Goal: Browse casually

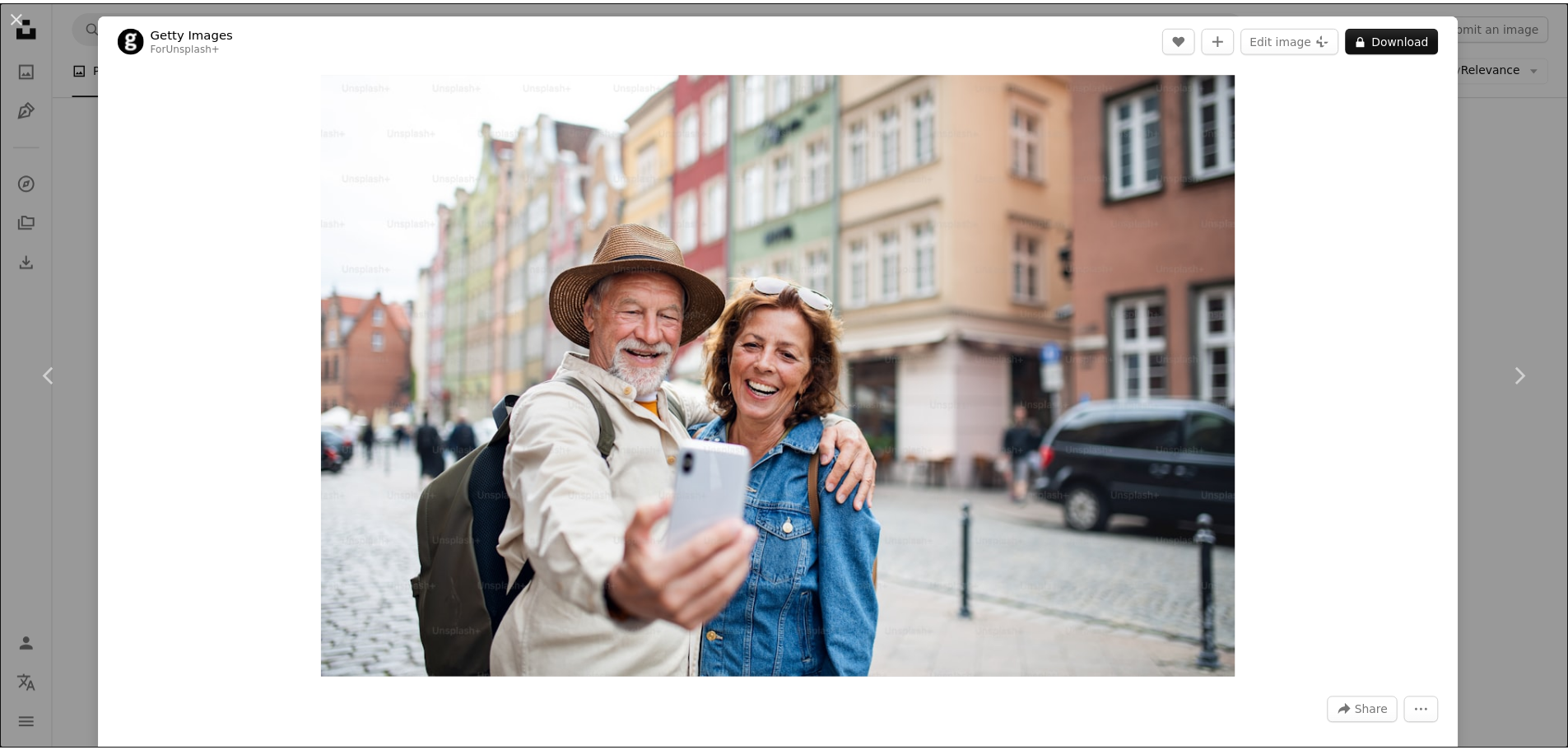
scroll to position [1565, 0]
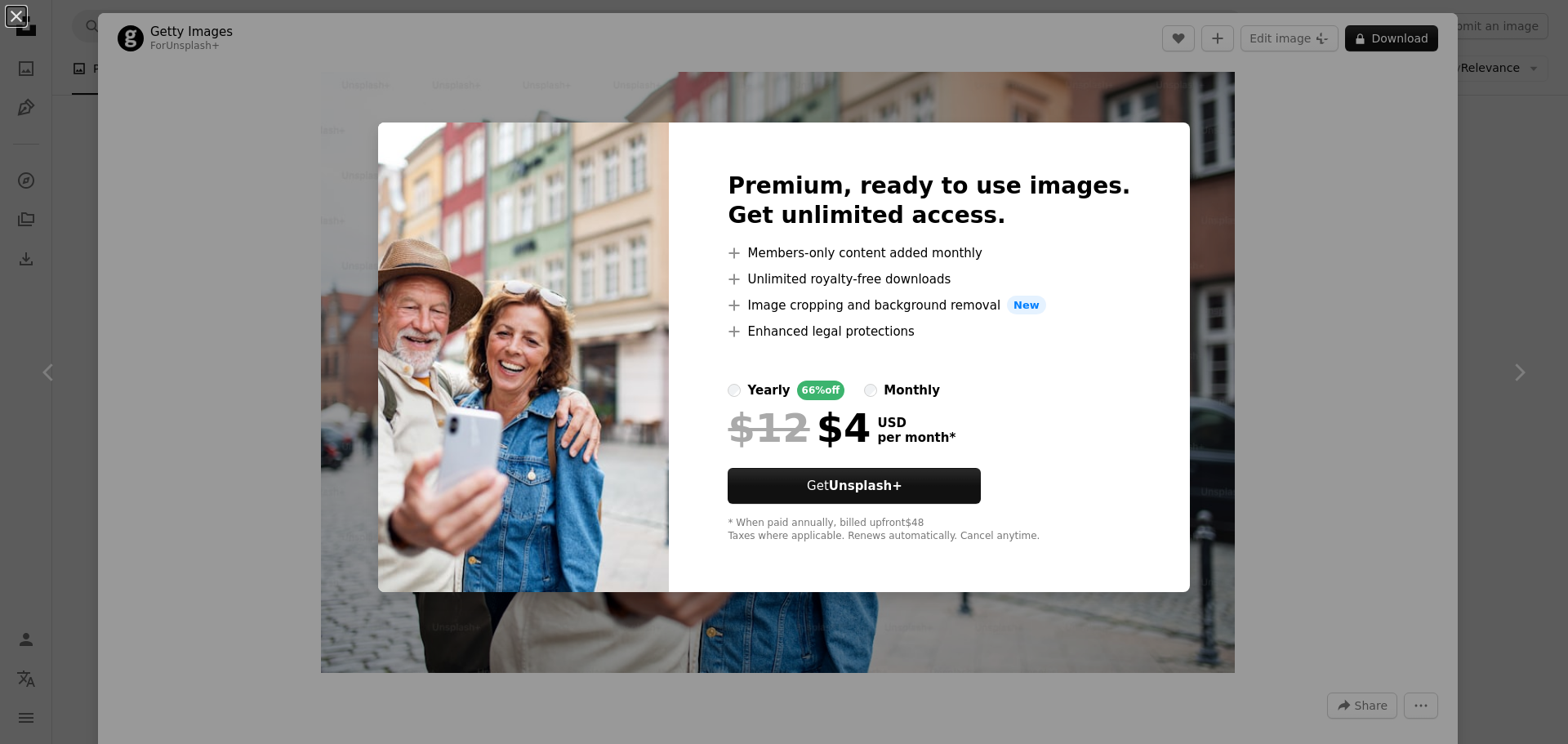
click at [542, 120] on div "An X shape Premium, ready to use images. Get unlimited access. A plus sign Memb…" at bounding box center [784, 372] width 1568 height 744
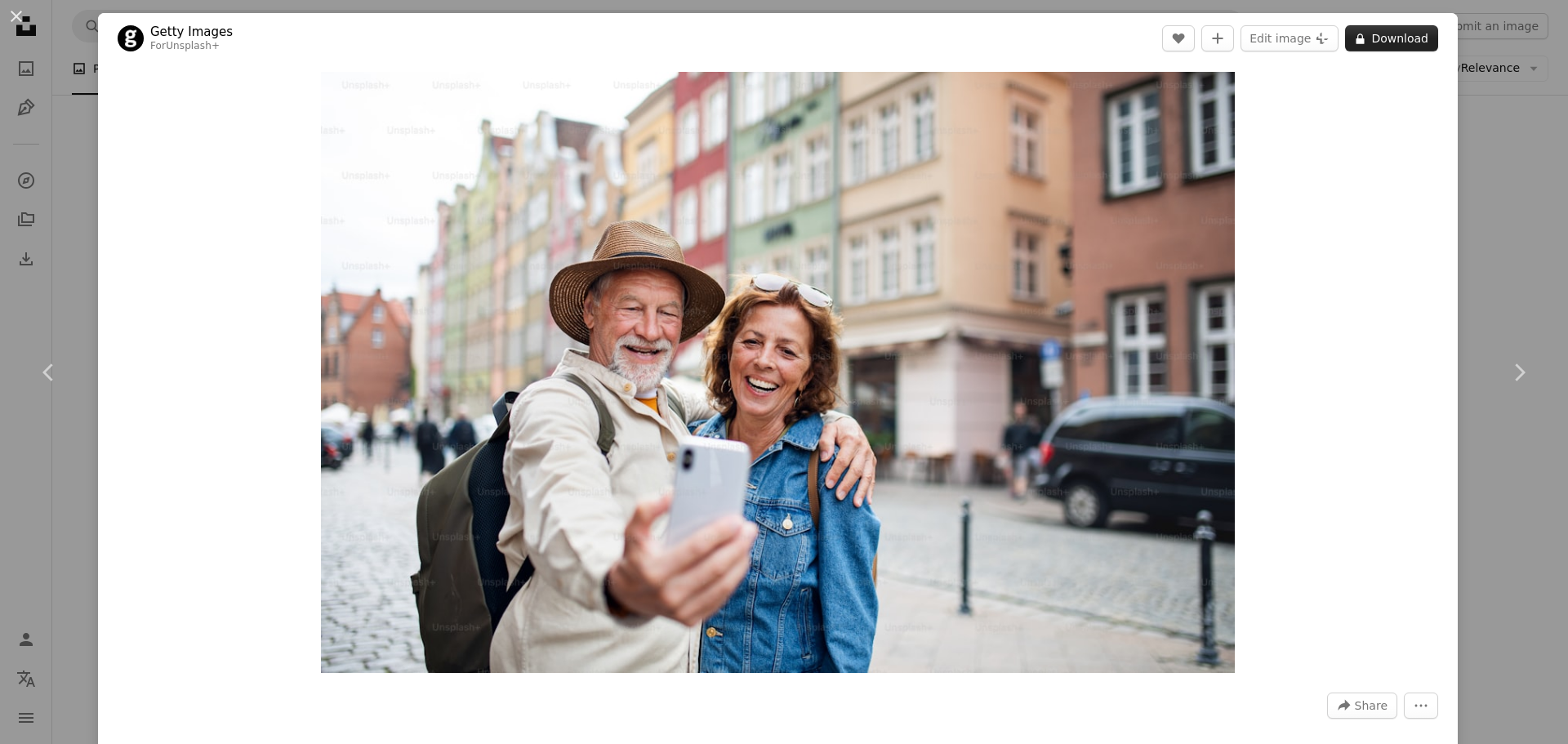
click at [1395, 37] on button "A lock Download" at bounding box center [1392, 38] width 94 height 26
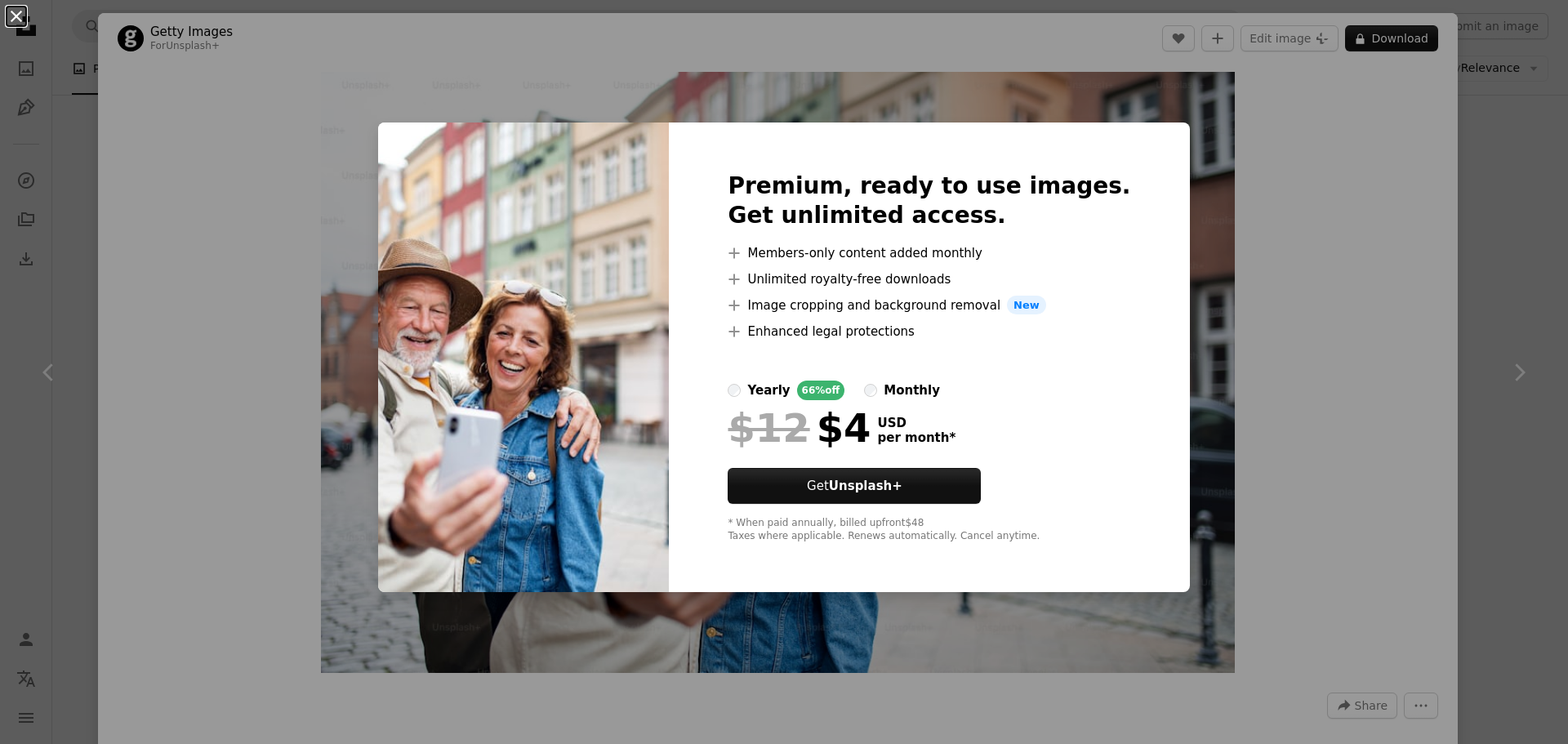
click at [18, 18] on button "An X shape" at bounding box center [17, 17] width 19 height 20
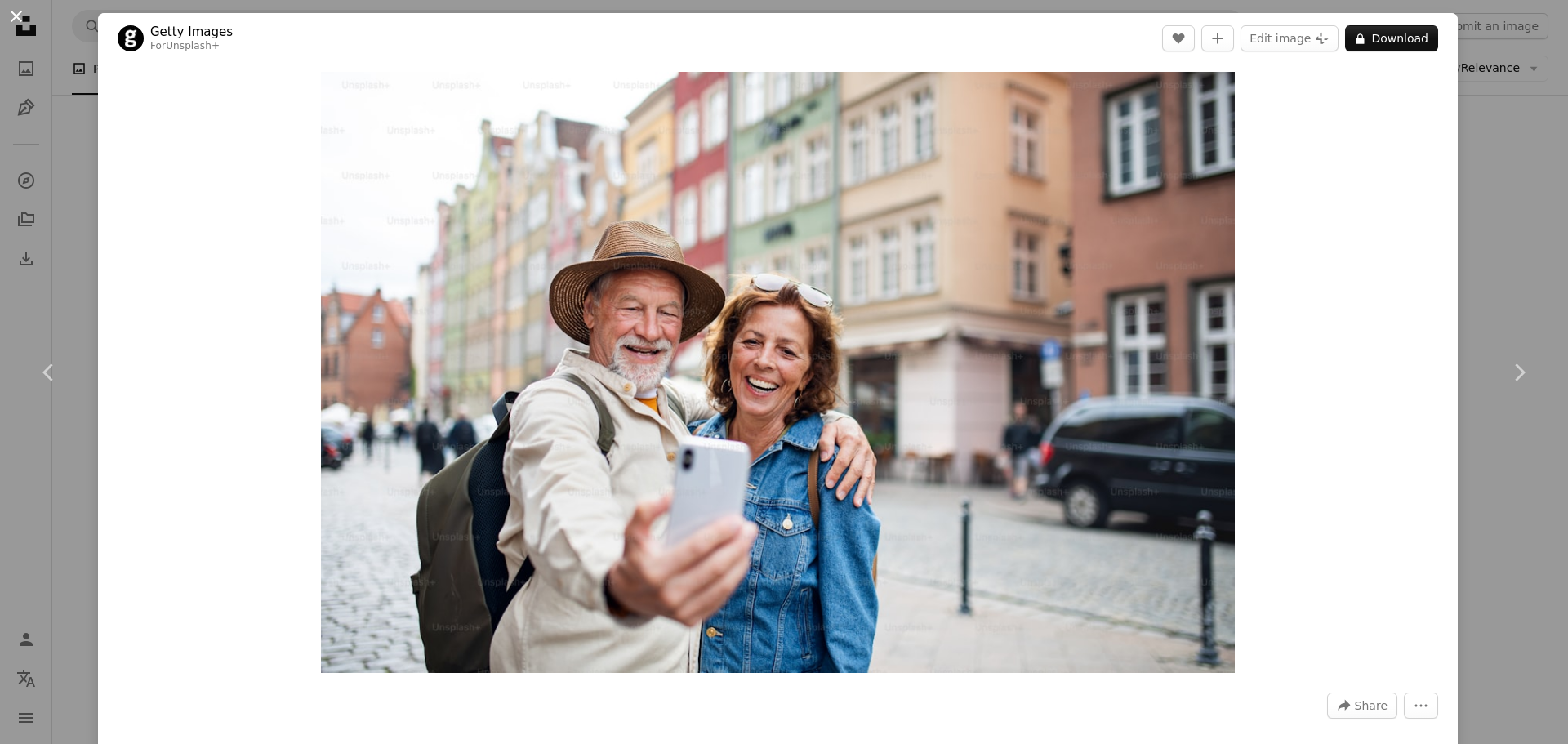
click at [19, 18] on button "An X shape" at bounding box center [17, 17] width 19 height 20
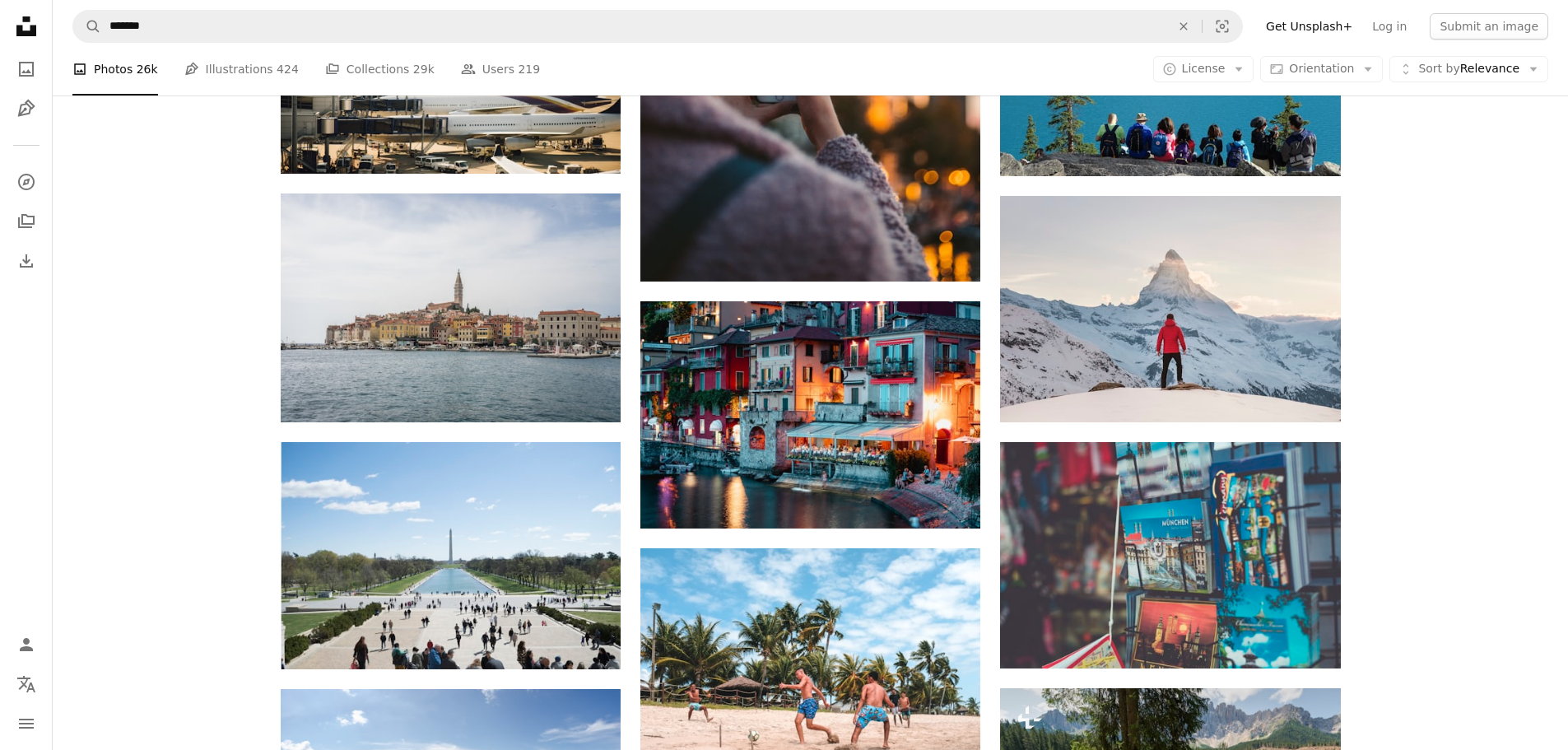
scroll to position [2470, 0]
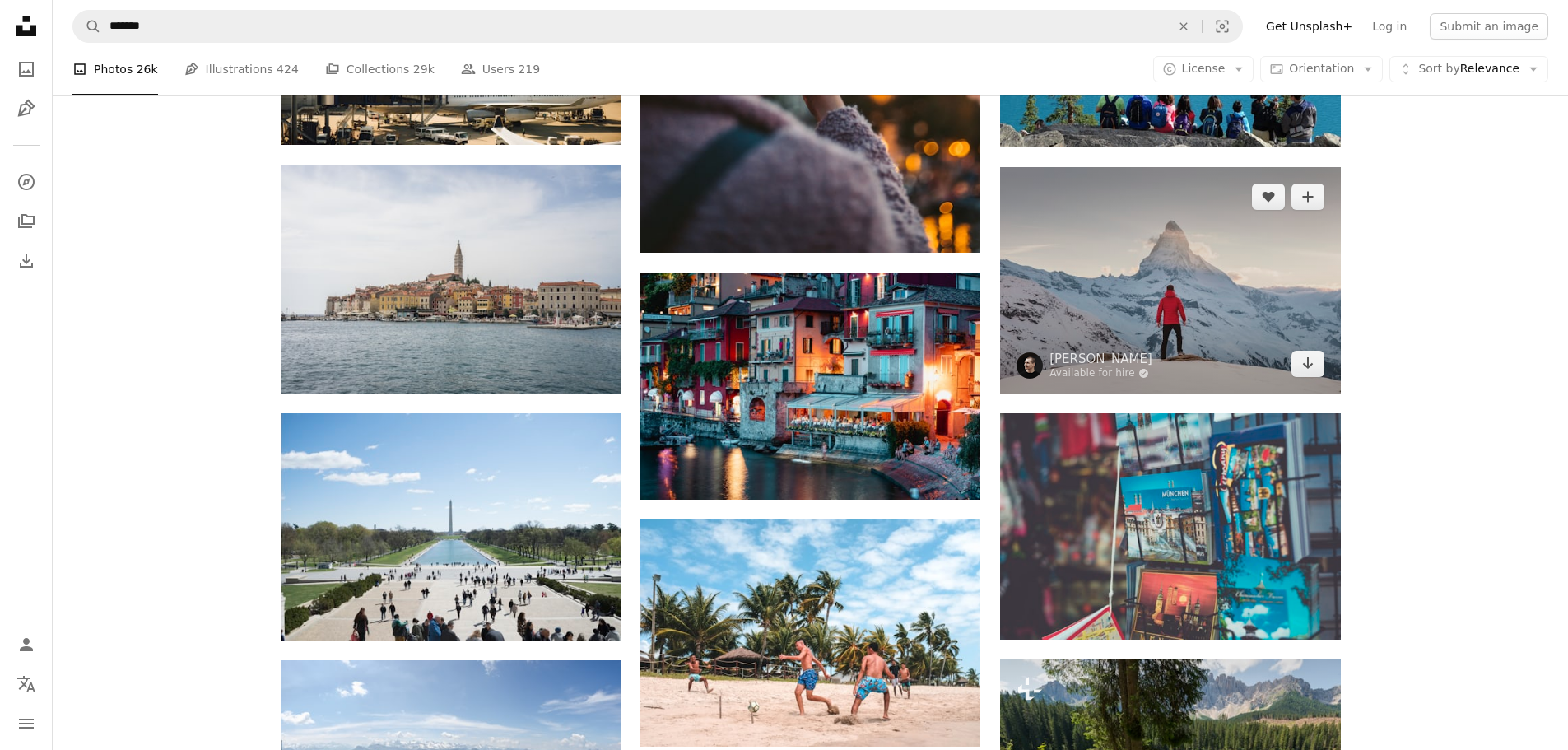
click at [1159, 265] on img at bounding box center [1170, 280] width 340 height 226
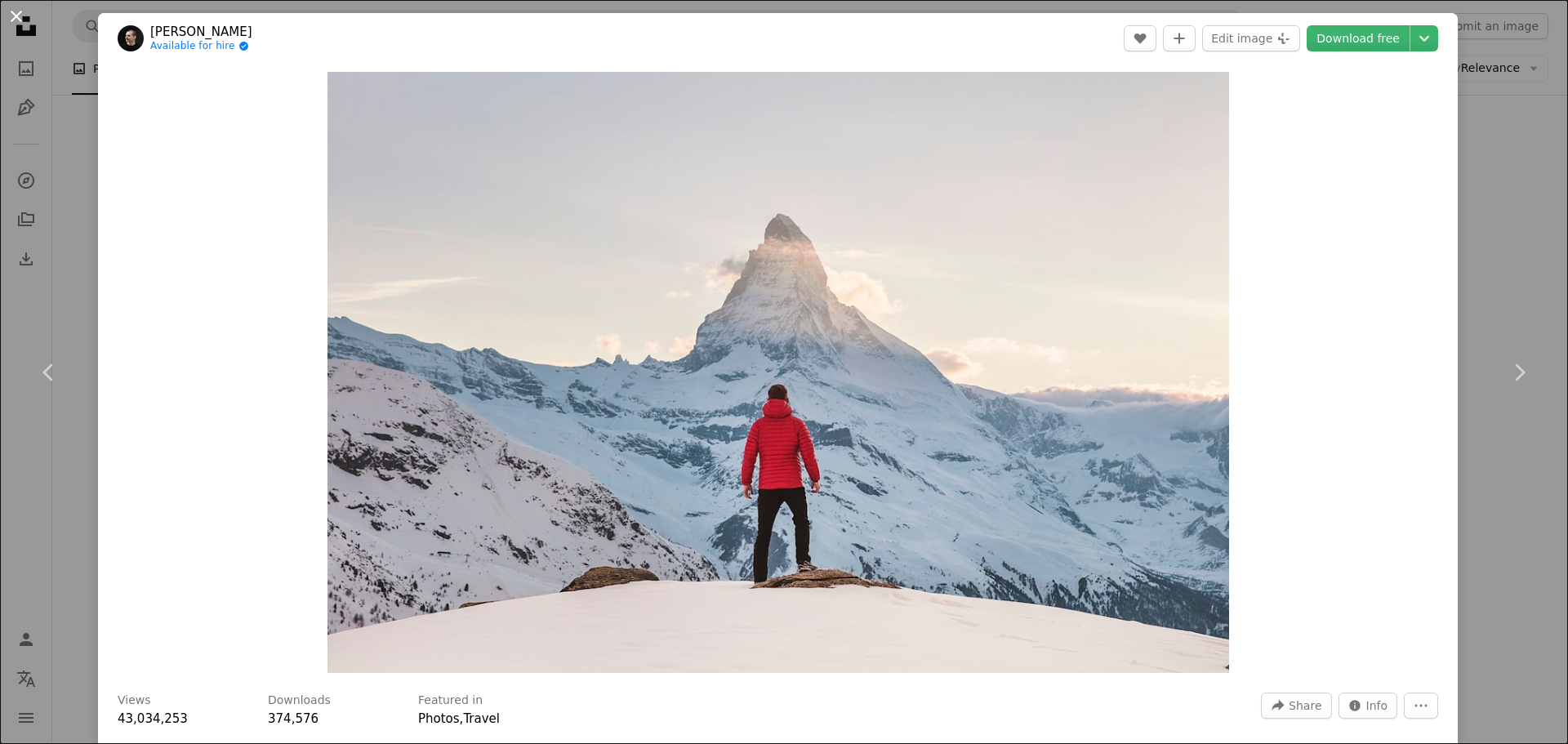
click at [15, 14] on button "An X shape" at bounding box center [17, 17] width 19 height 20
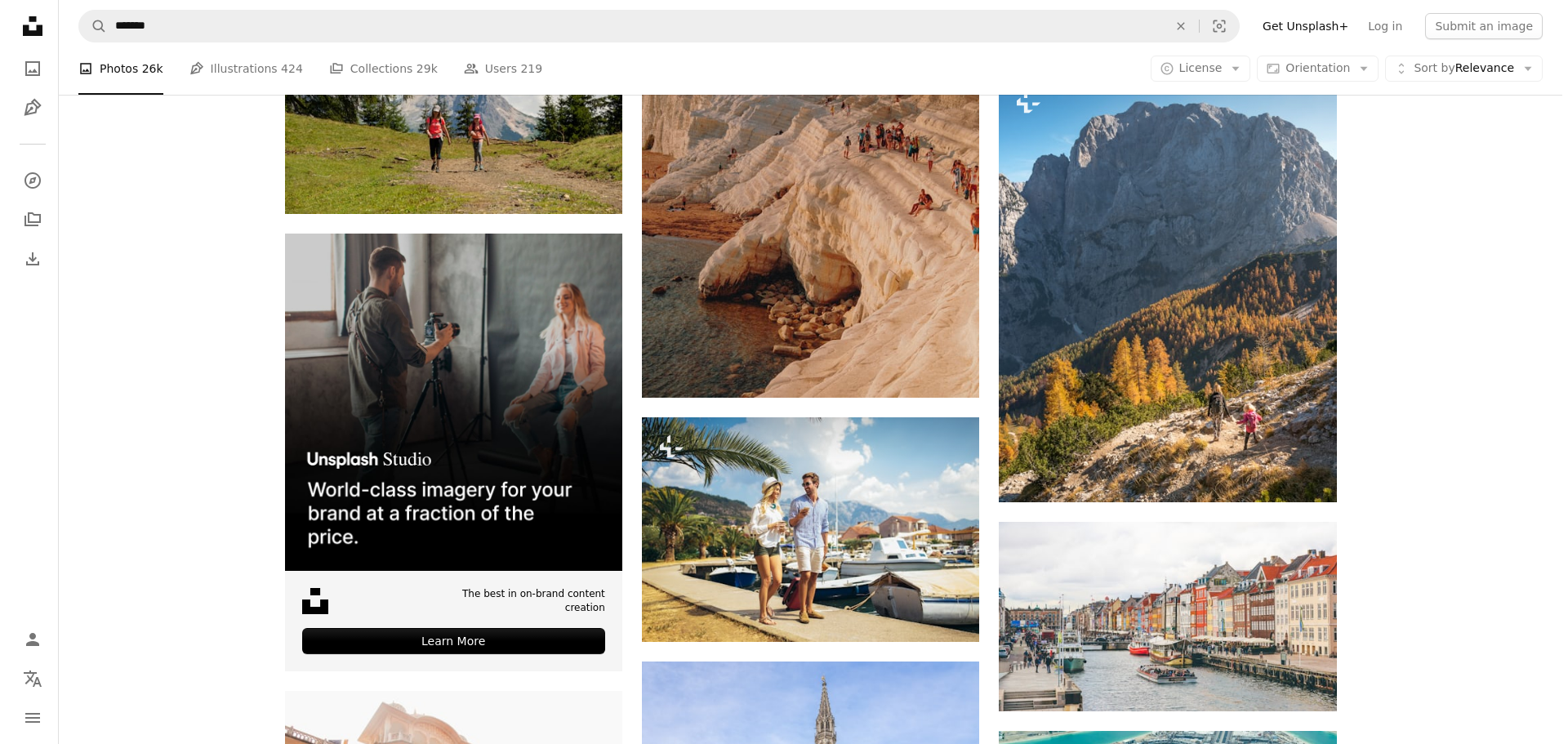
scroll to position [3431, 0]
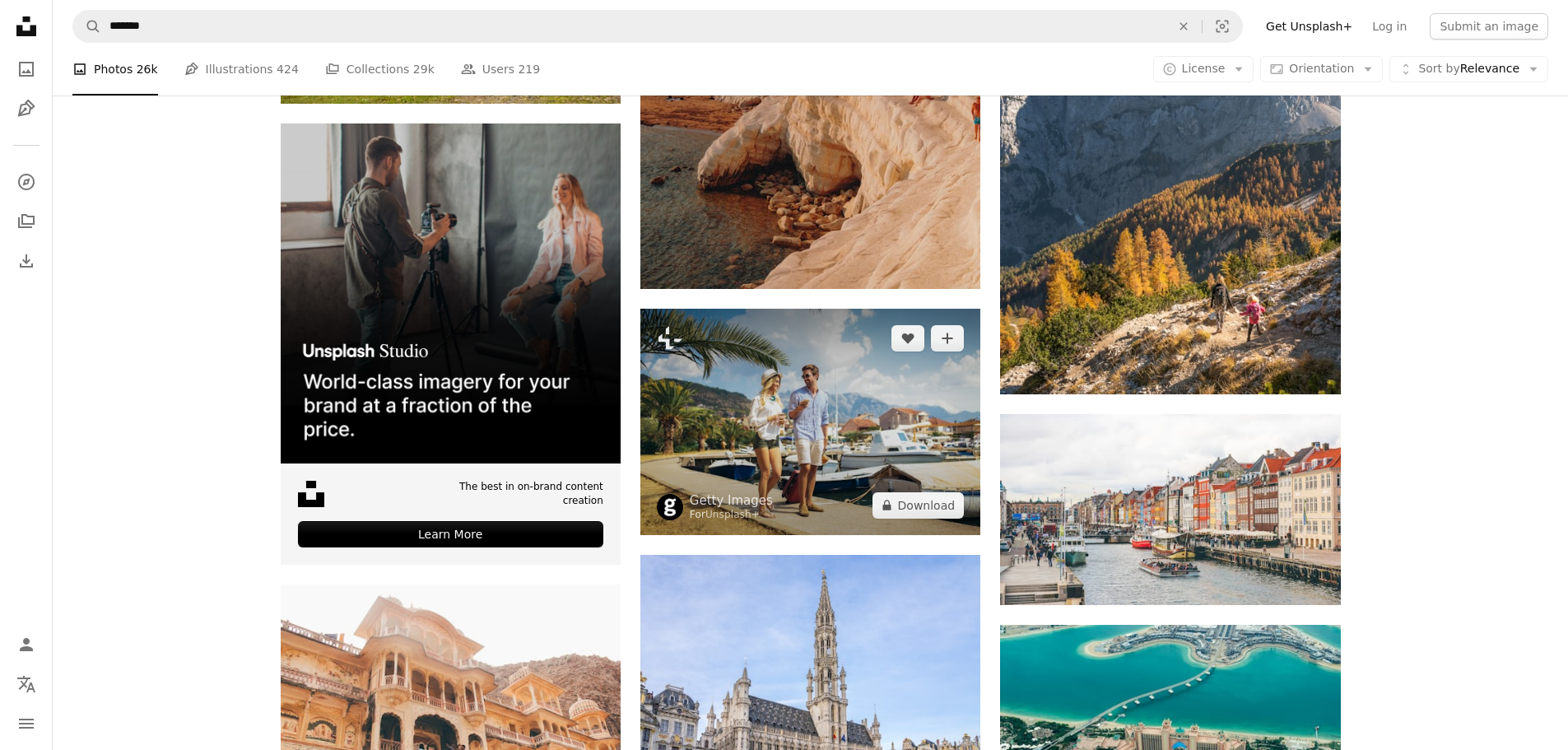
click at [810, 417] on img at bounding box center [811, 422] width 340 height 226
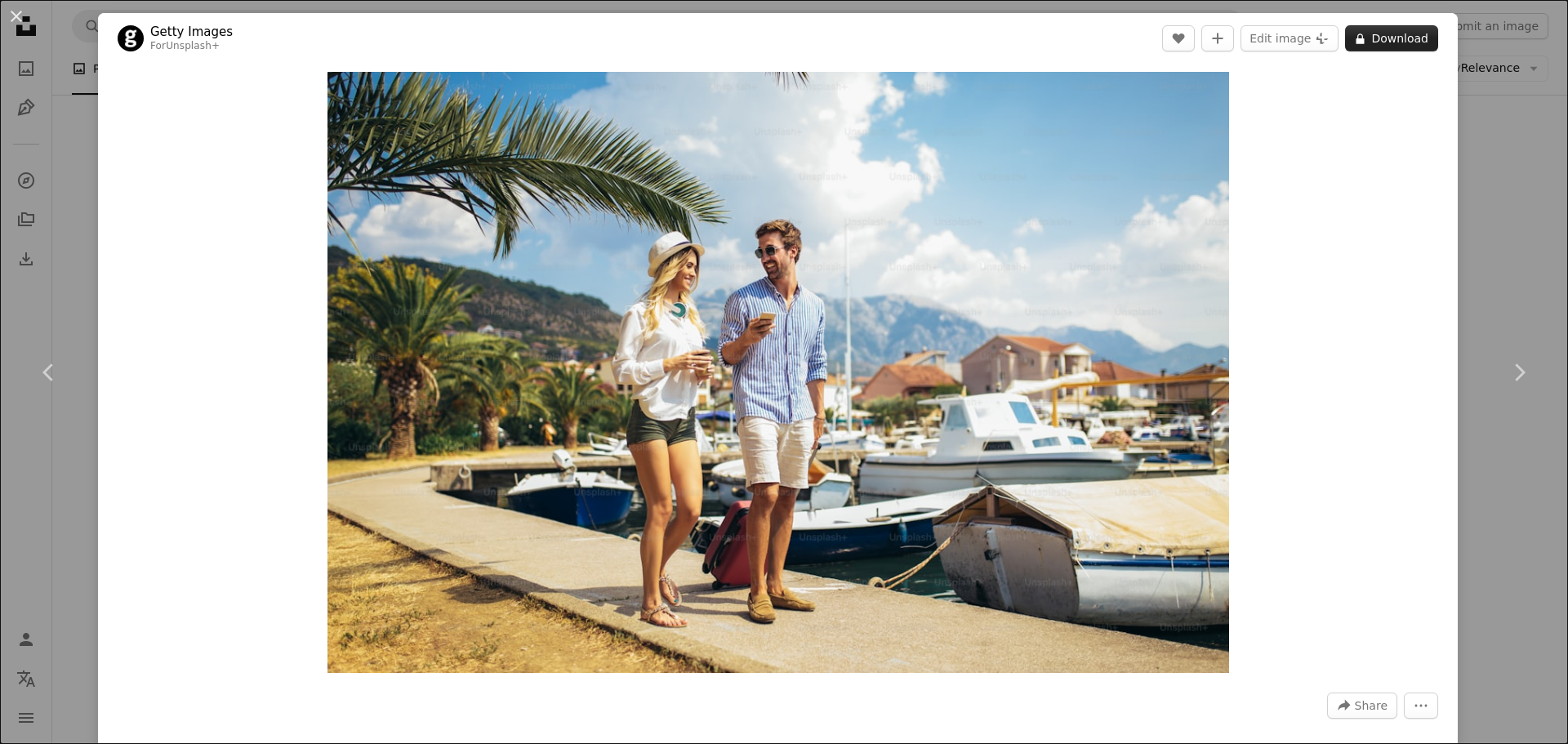
click at [1401, 39] on button "A lock Download" at bounding box center [1392, 38] width 94 height 26
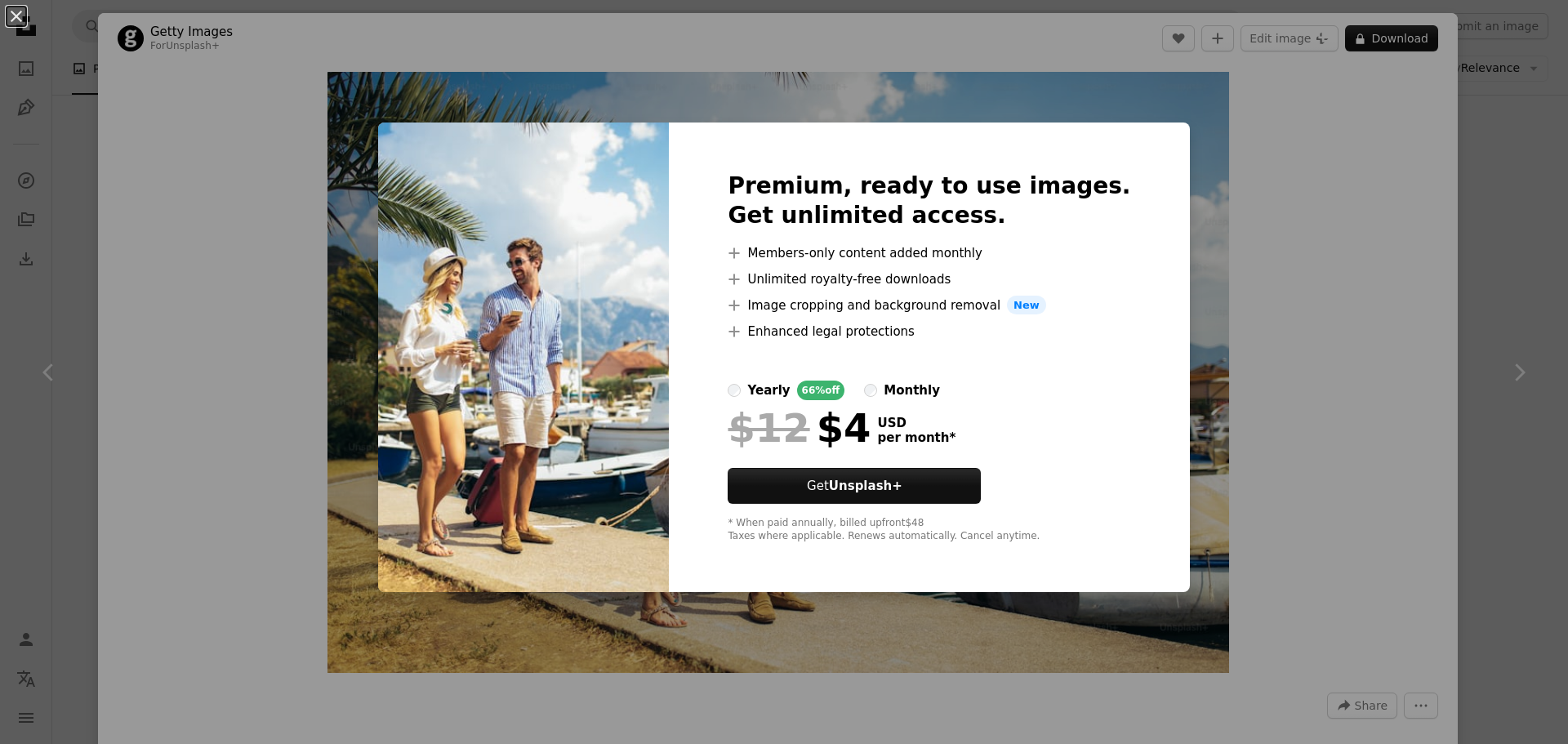
click at [21, 22] on button "An X shape" at bounding box center [17, 17] width 19 height 20
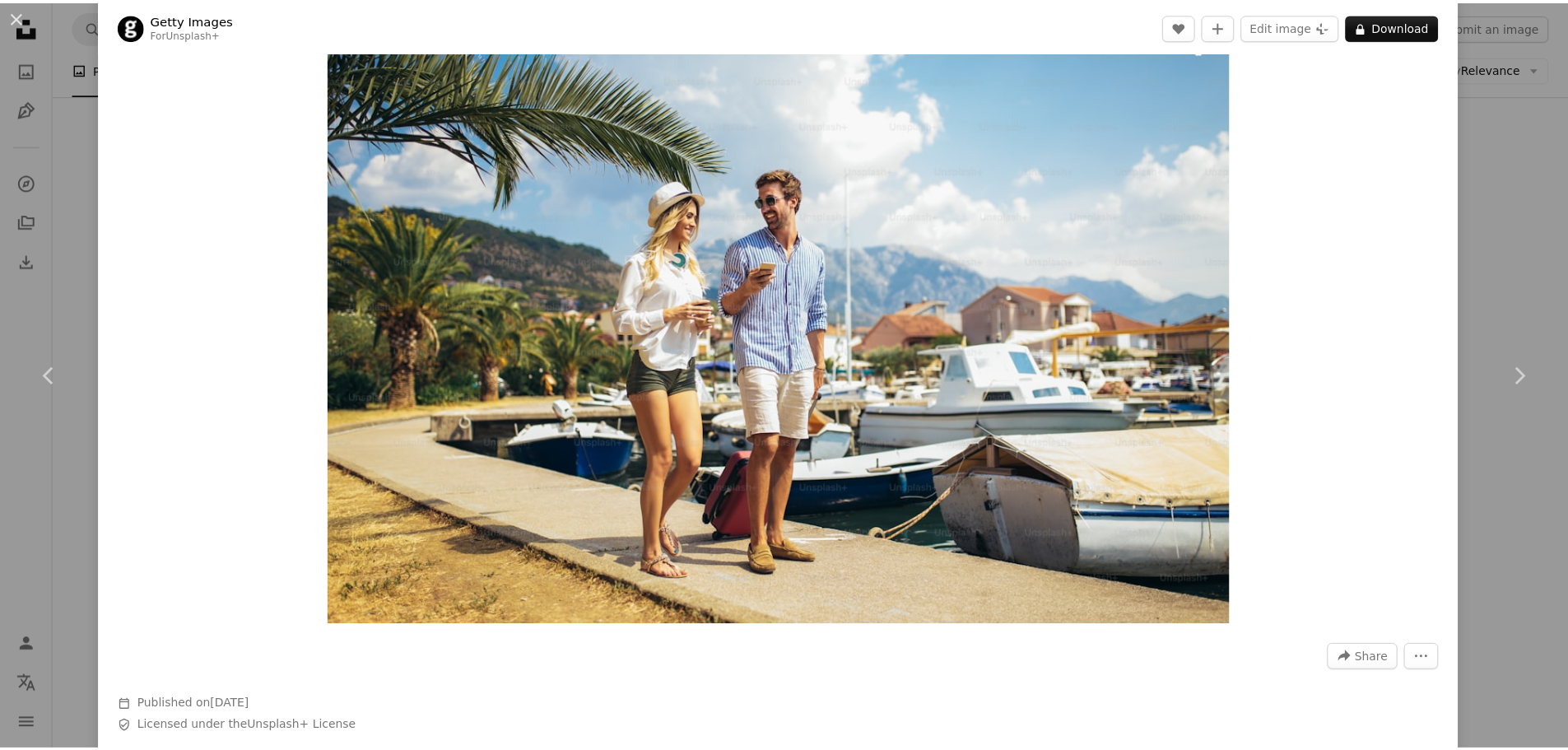
scroll to position [83, 0]
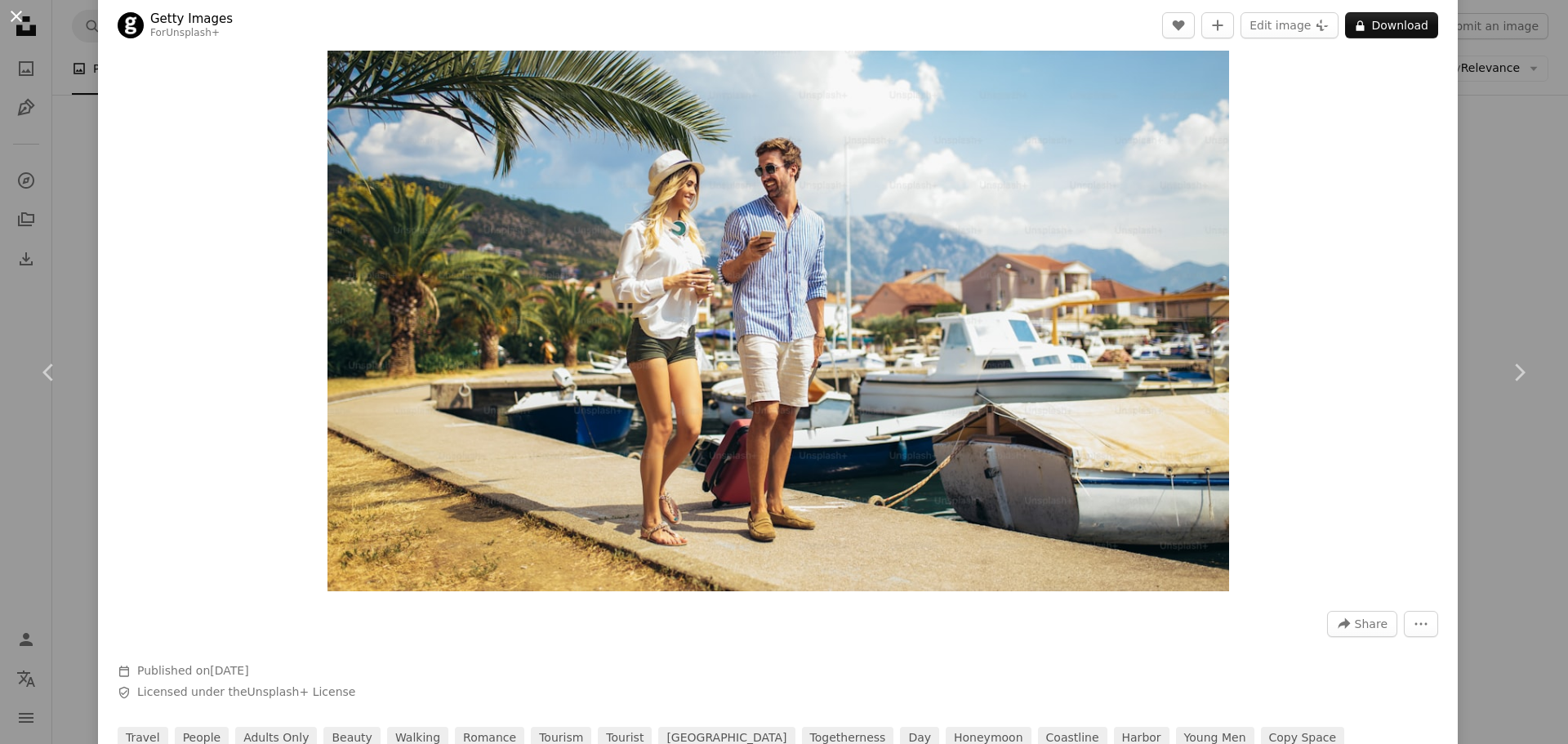
click at [18, 20] on button "An X shape" at bounding box center [17, 17] width 19 height 20
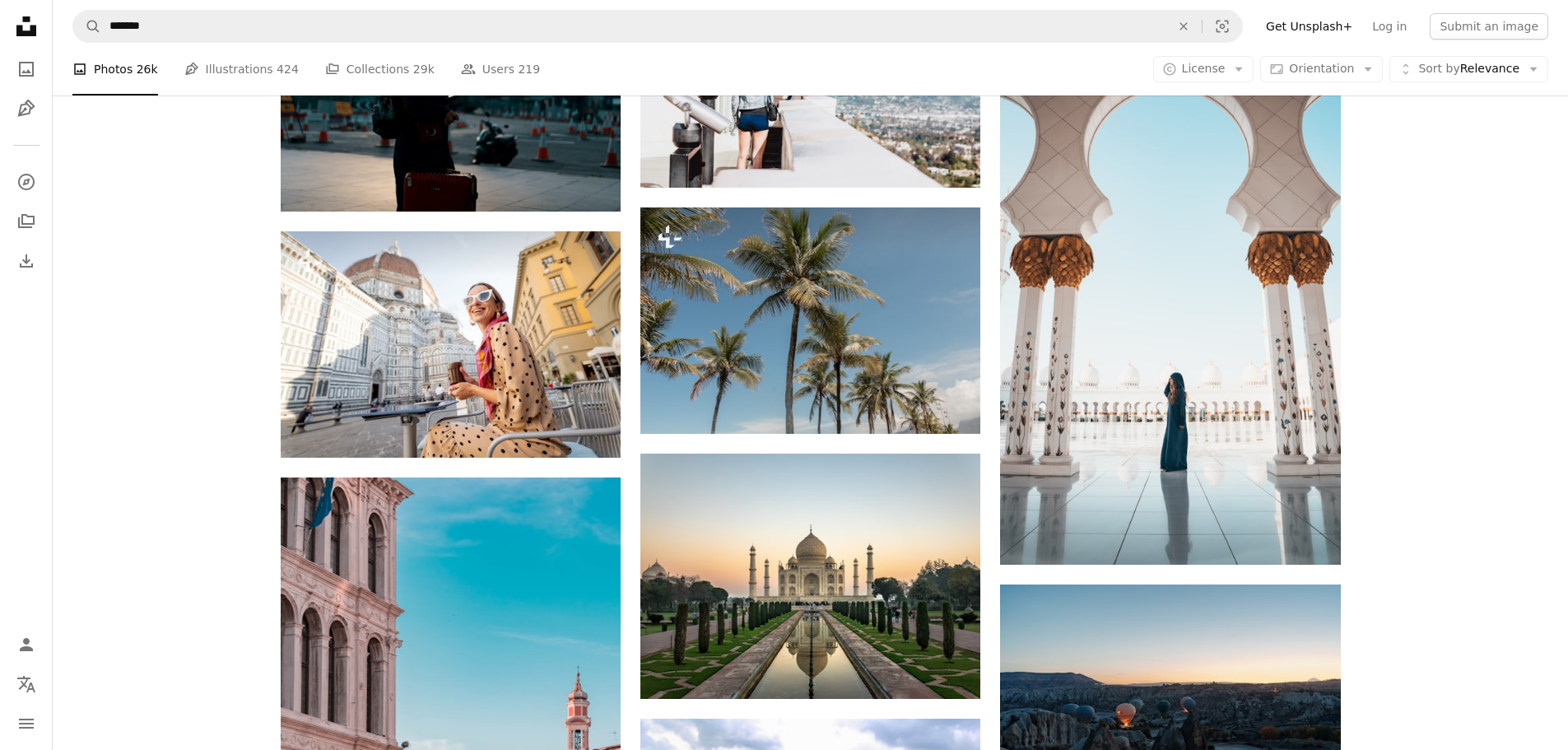
scroll to position [4364, 0]
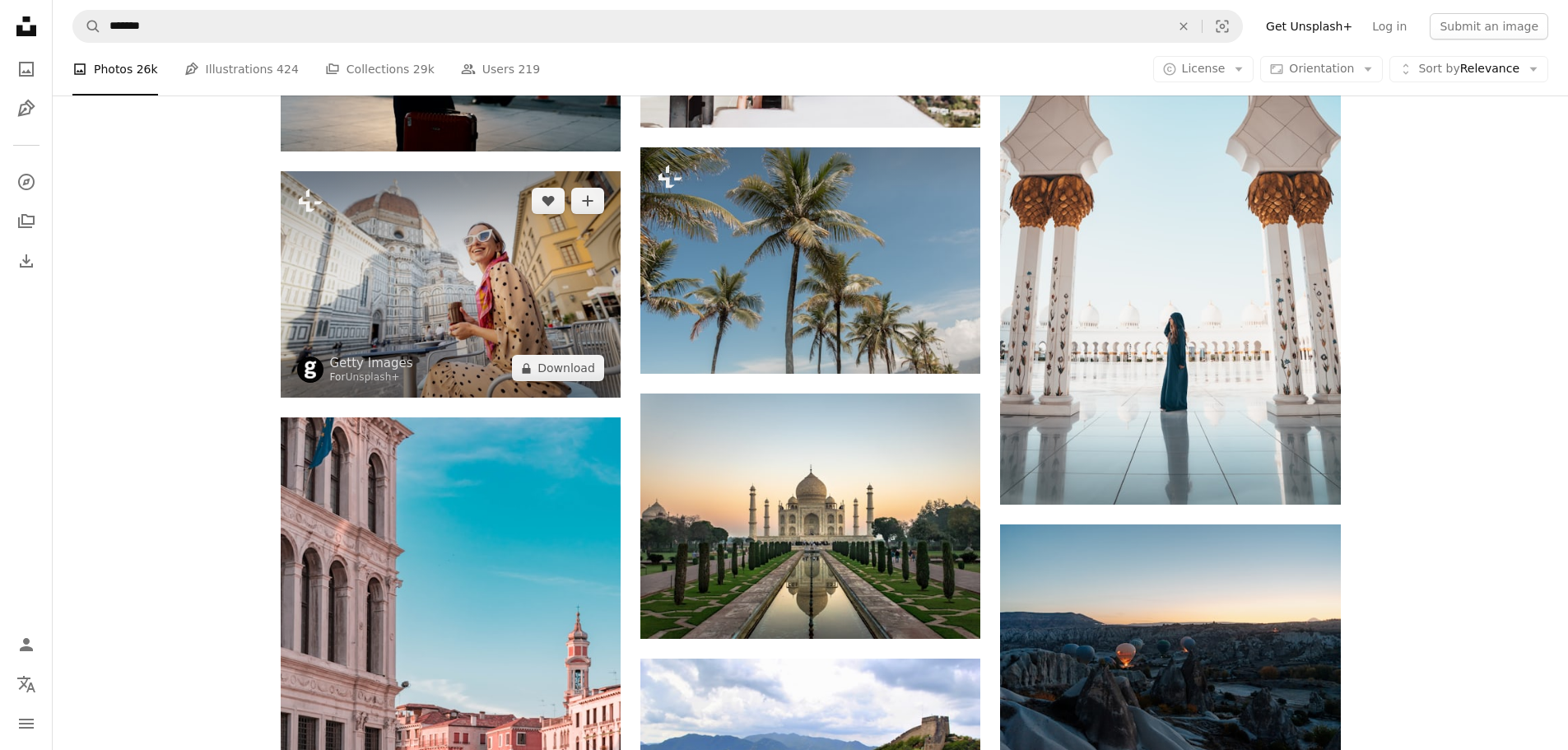
click at [497, 254] on img at bounding box center [451, 284] width 340 height 226
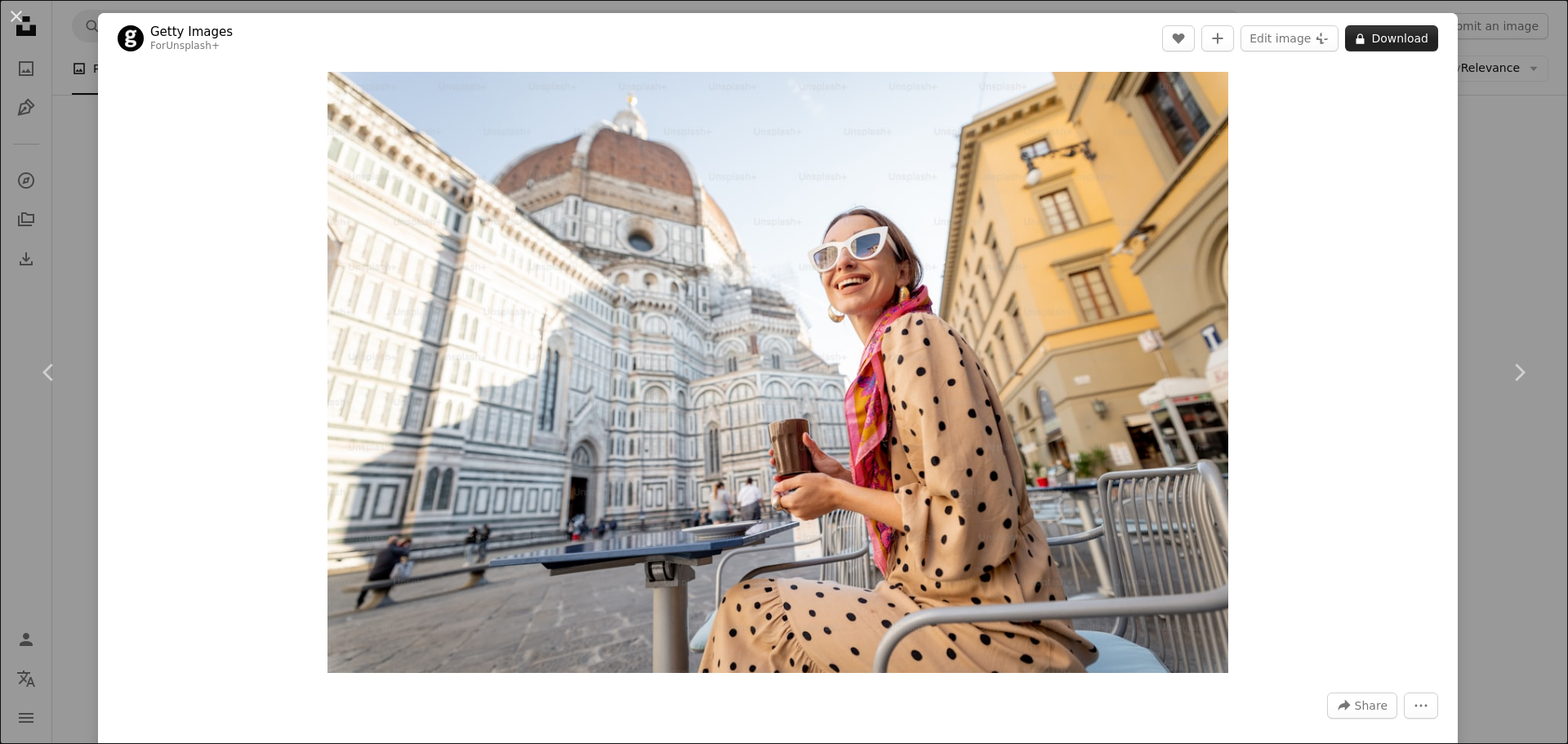
click at [1389, 36] on button "A lock Download" at bounding box center [1392, 38] width 94 height 26
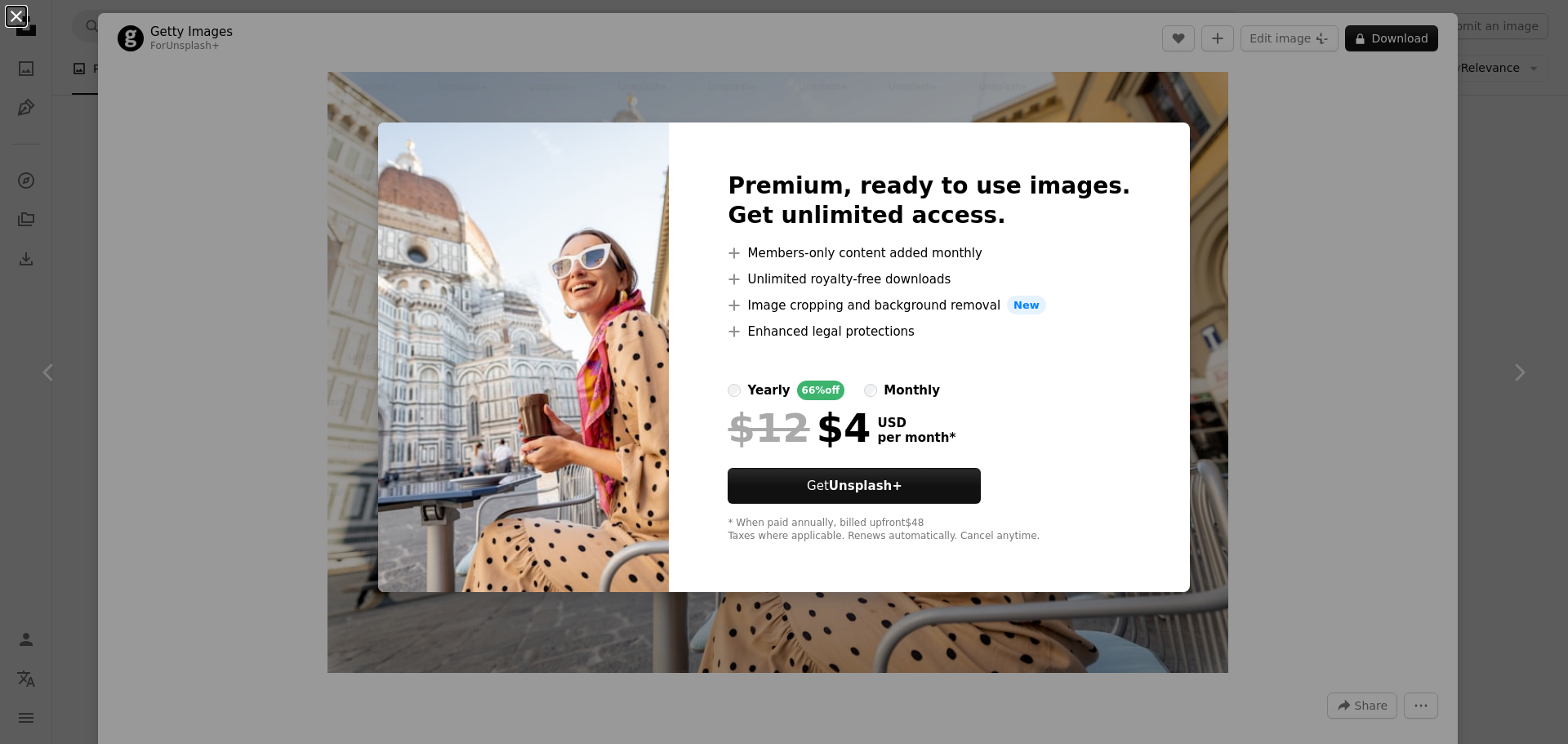
click at [18, 18] on button "An X shape" at bounding box center [17, 17] width 19 height 20
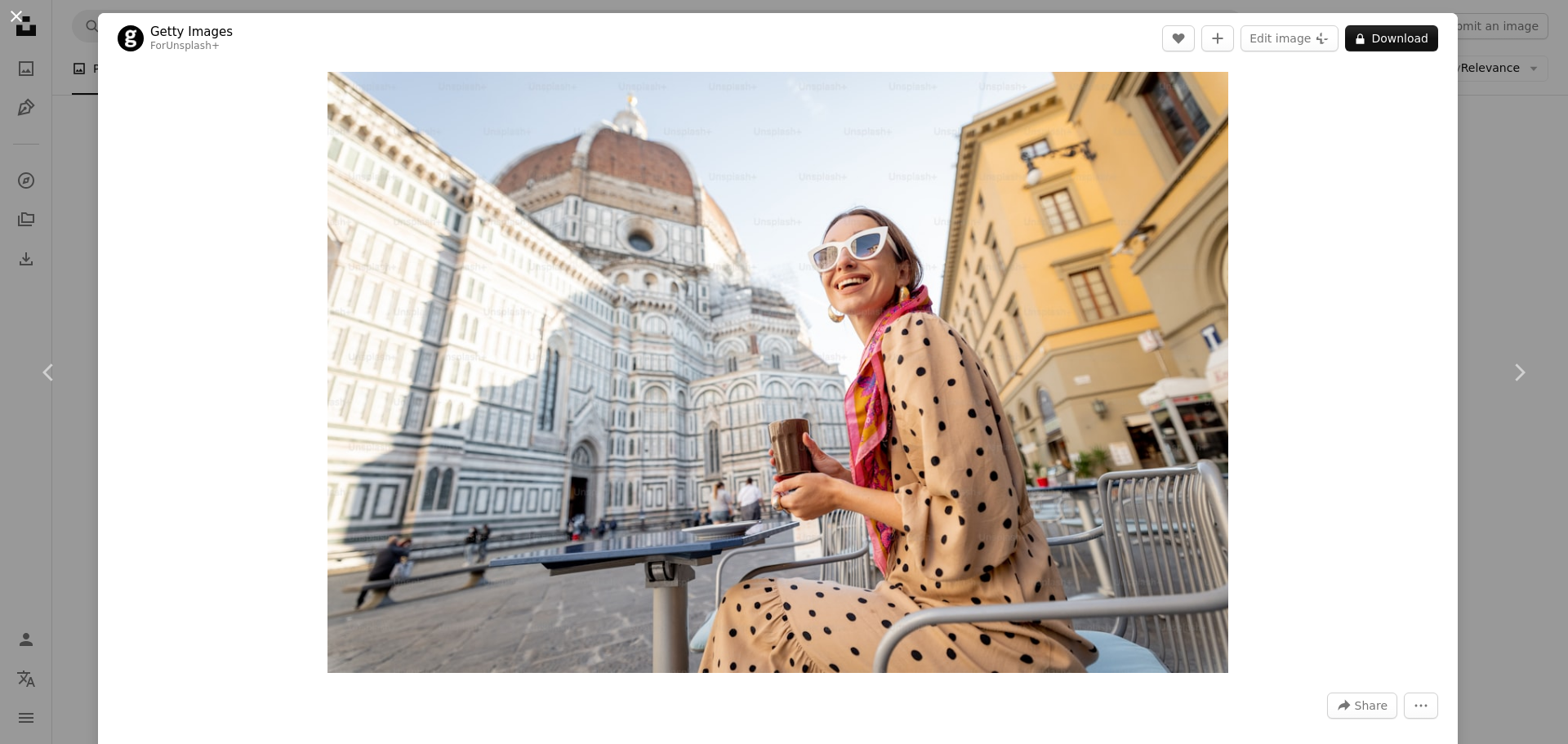
click at [26, 16] on button "An X shape" at bounding box center [17, 17] width 19 height 20
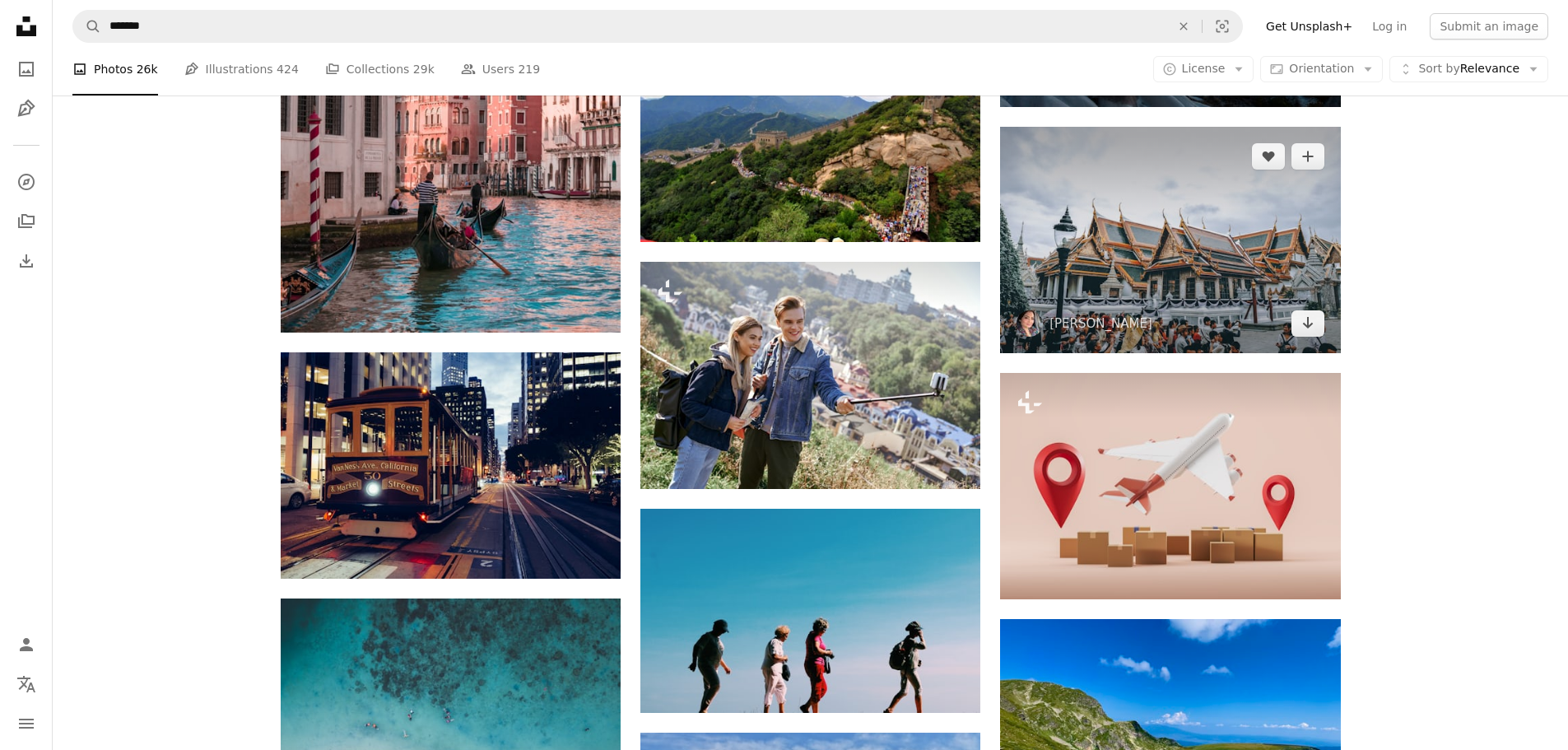
scroll to position [5024, 0]
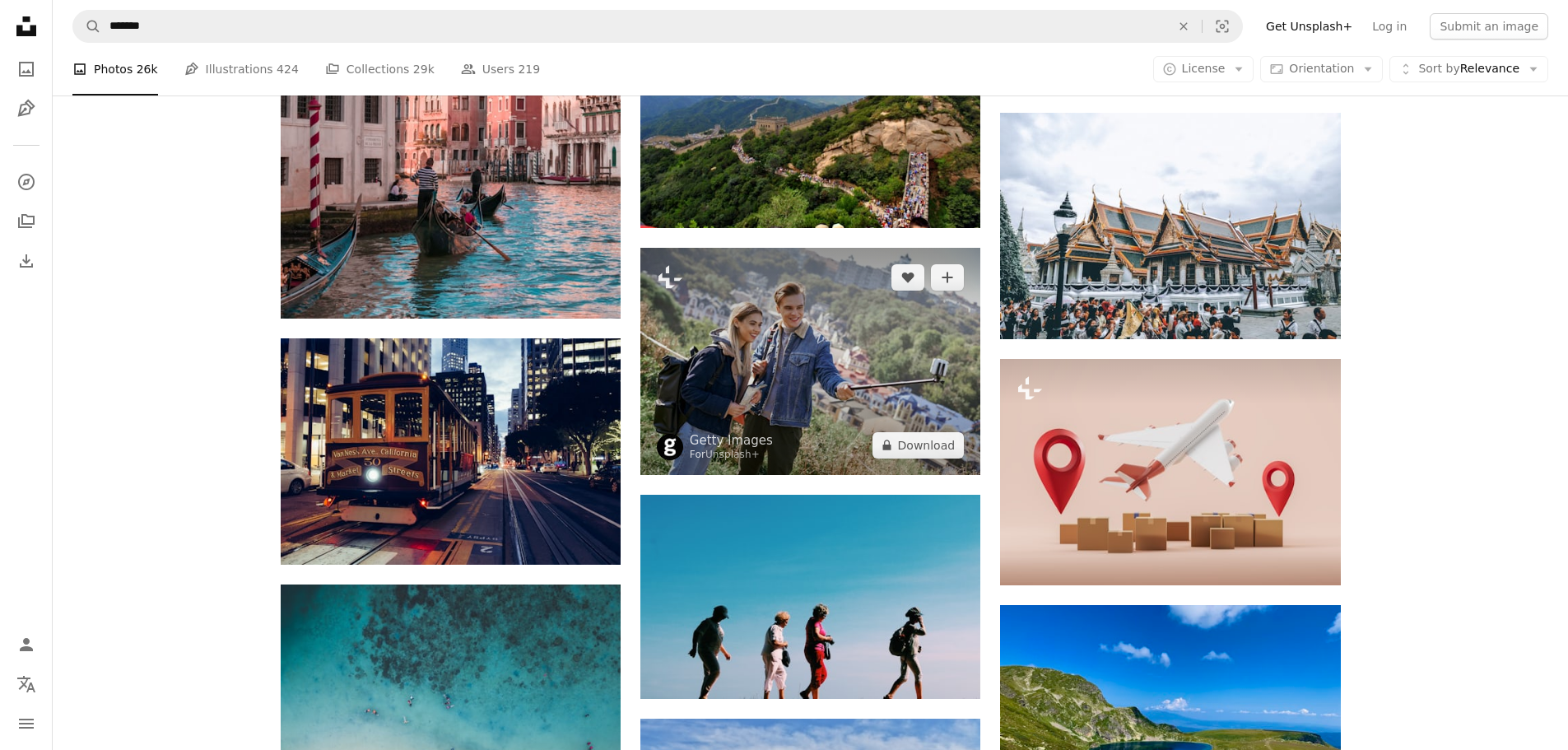
click at [789, 372] on img at bounding box center [811, 361] width 340 height 227
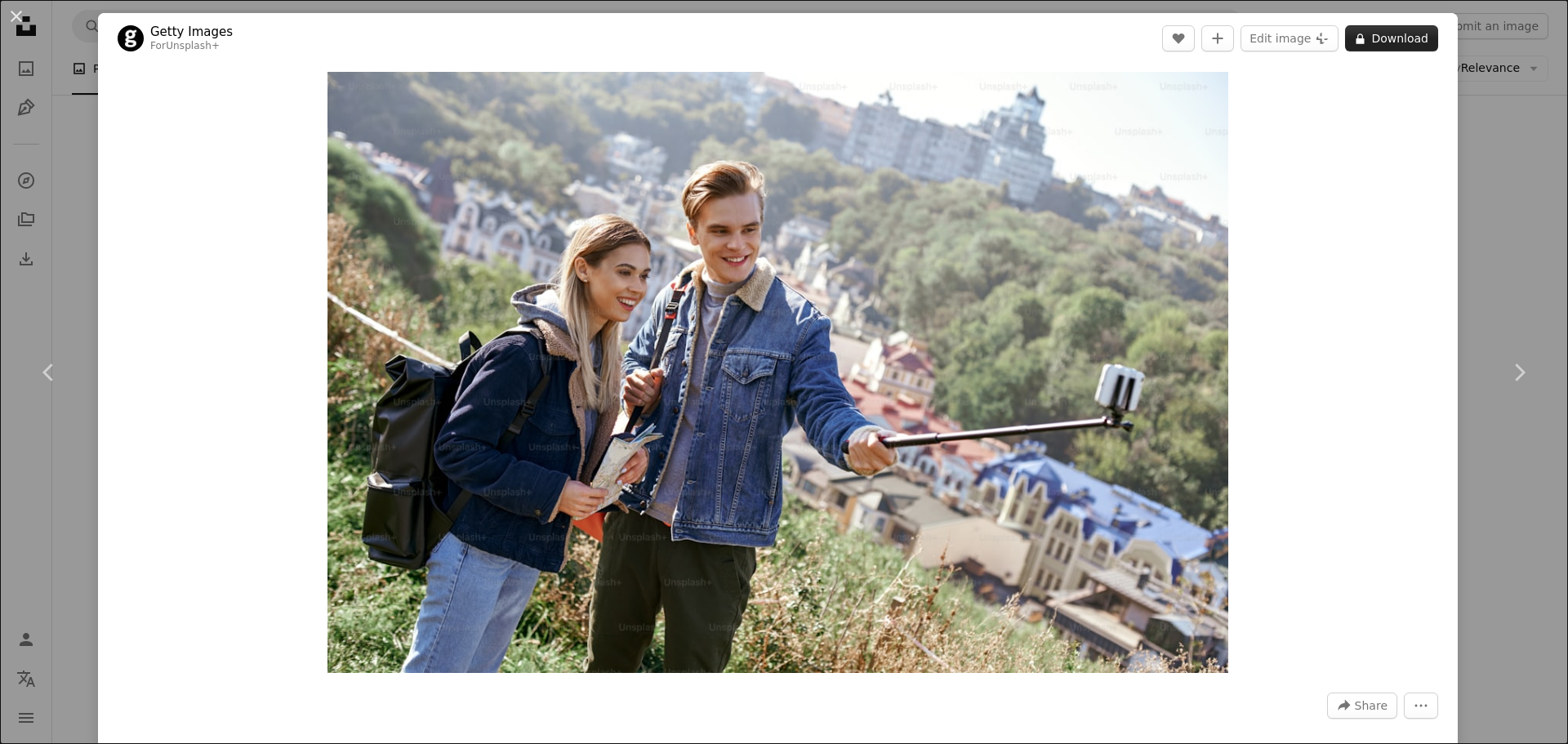
click at [1377, 36] on button "A lock Download" at bounding box center [1392, 38] width 94 height 26
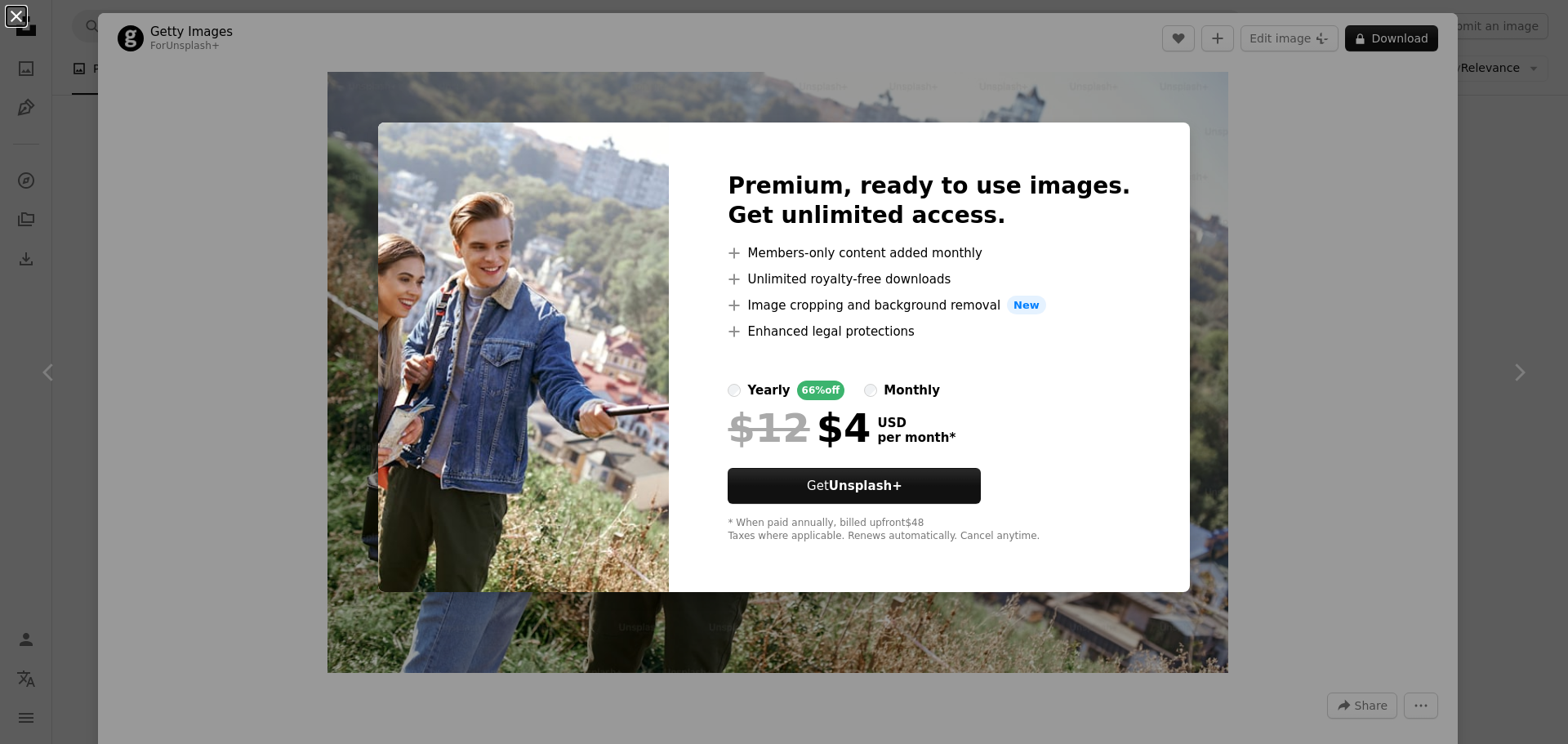
click at [21, 18] on button "An X shape" at bounding box center [17, 17] width 19 height 20
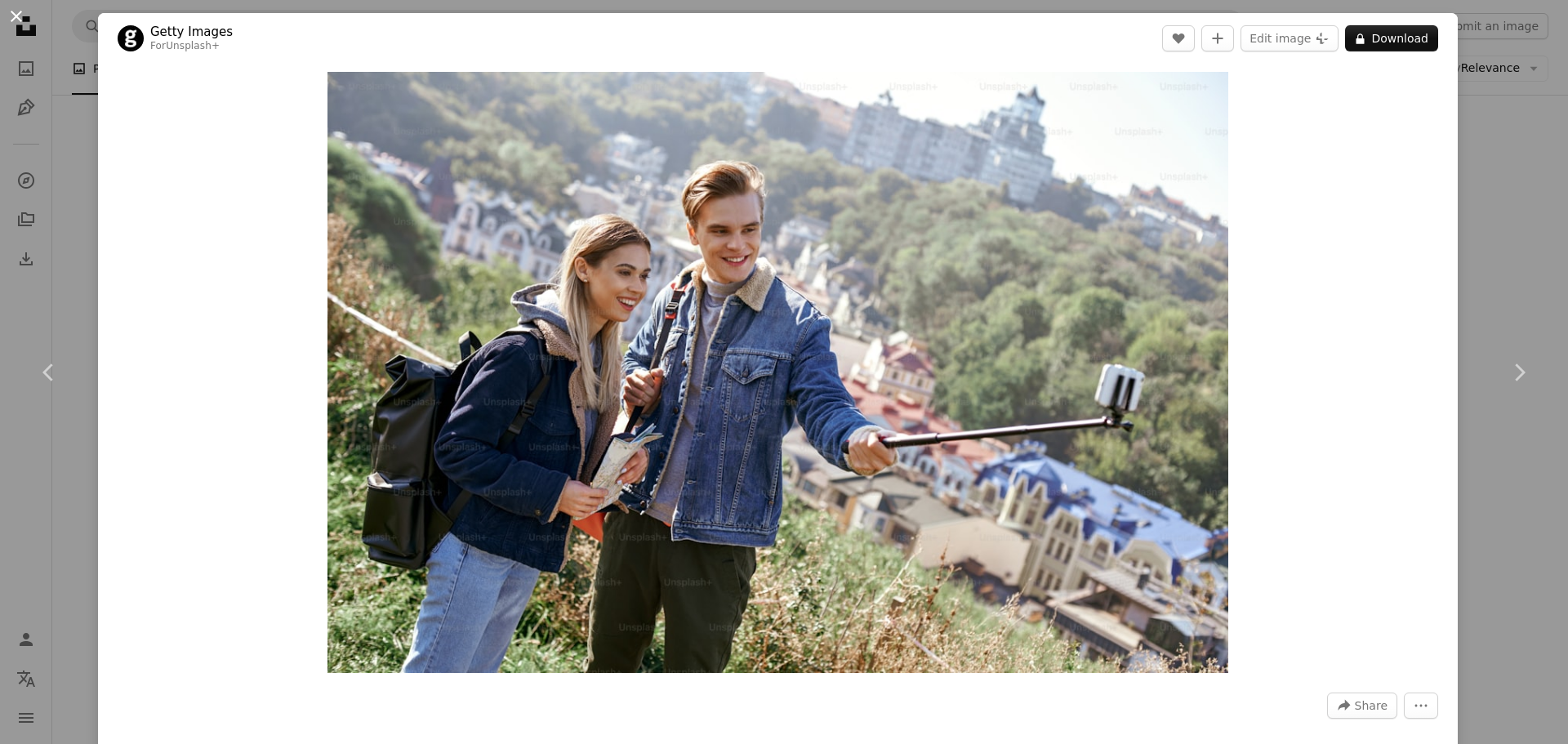
click at [18, 16] on button "An X shape" at bounding box center [17, 17] width 19 height 20
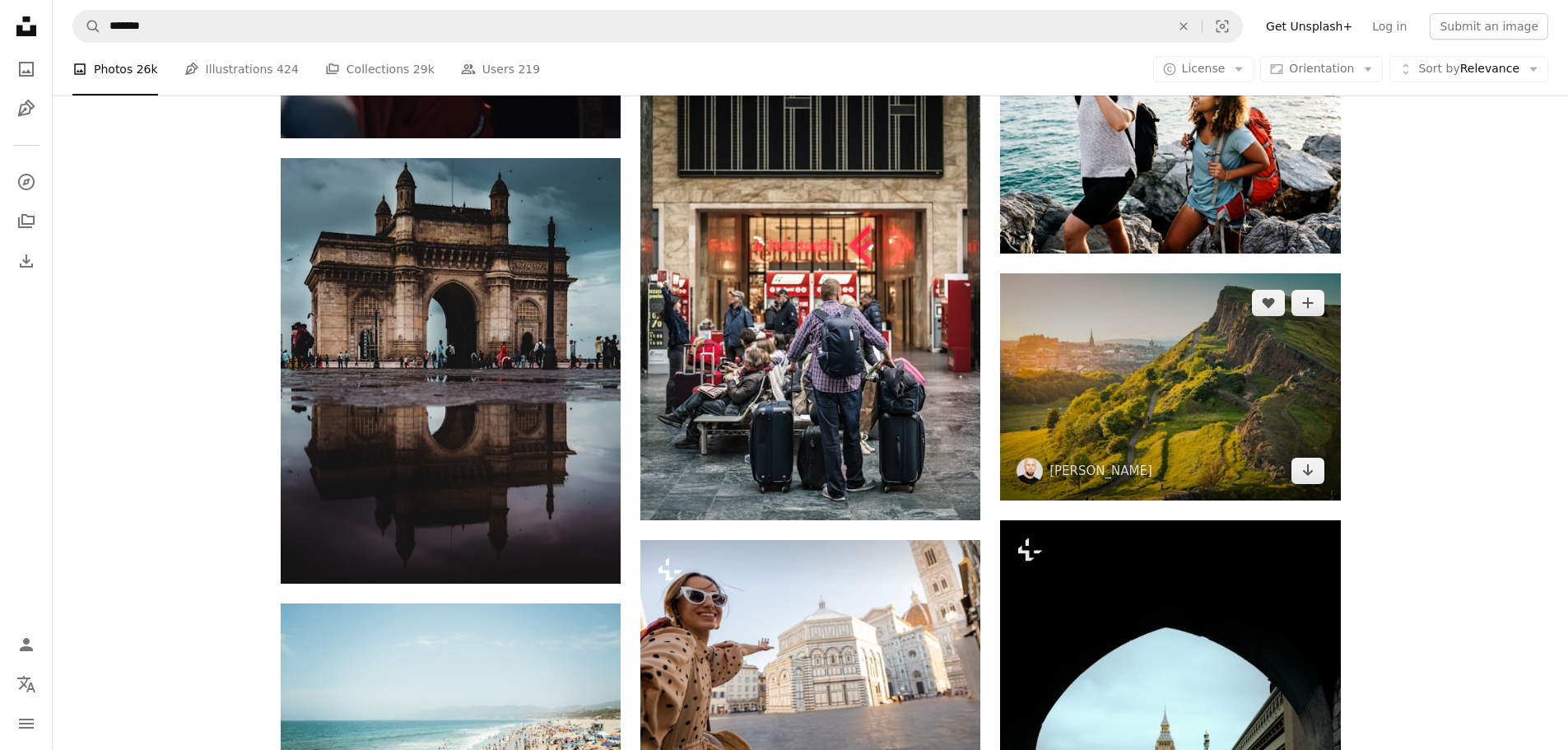
scroll to position [7329, 0]
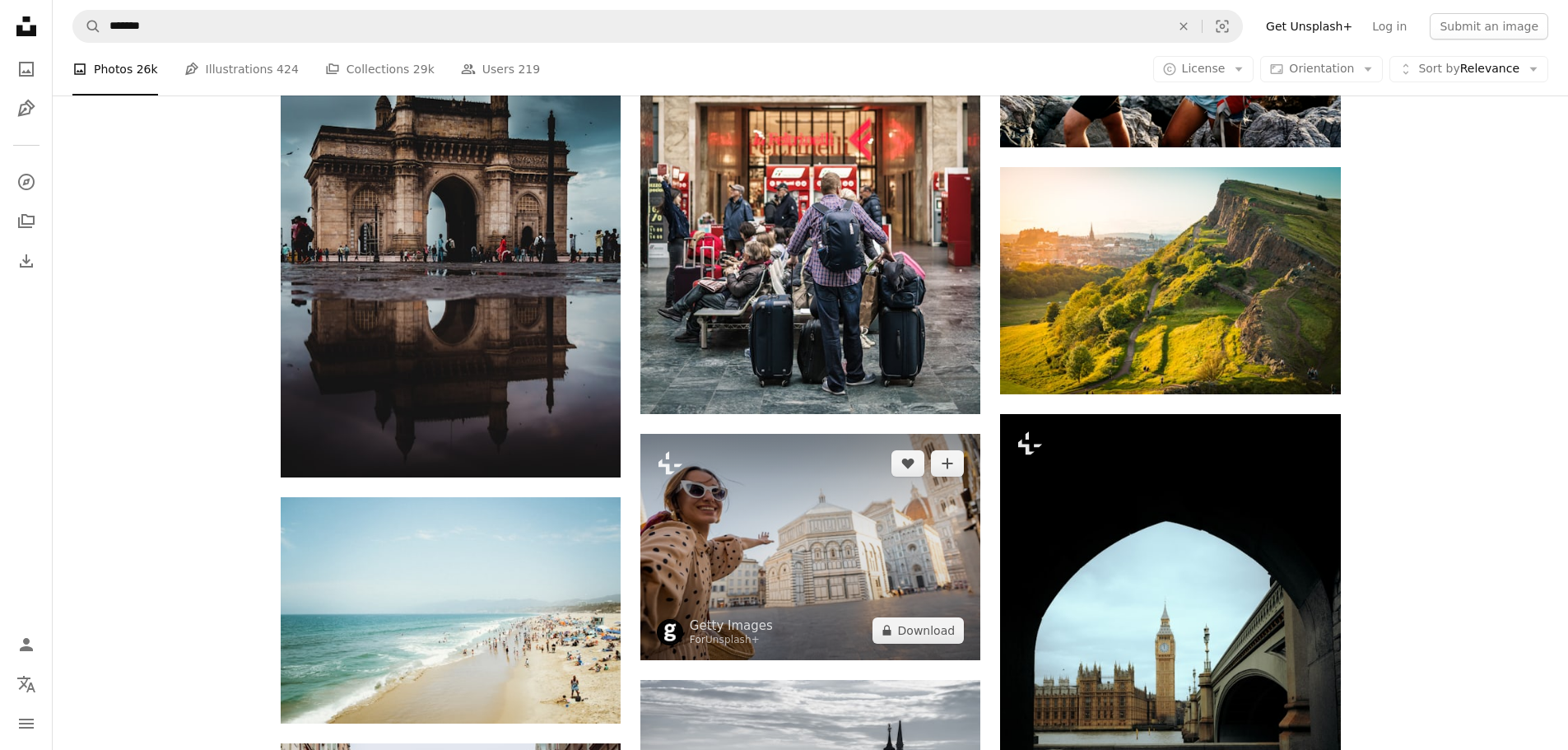
click at [789, 522] on img at bounding box center [811, 548] width 340 height 226
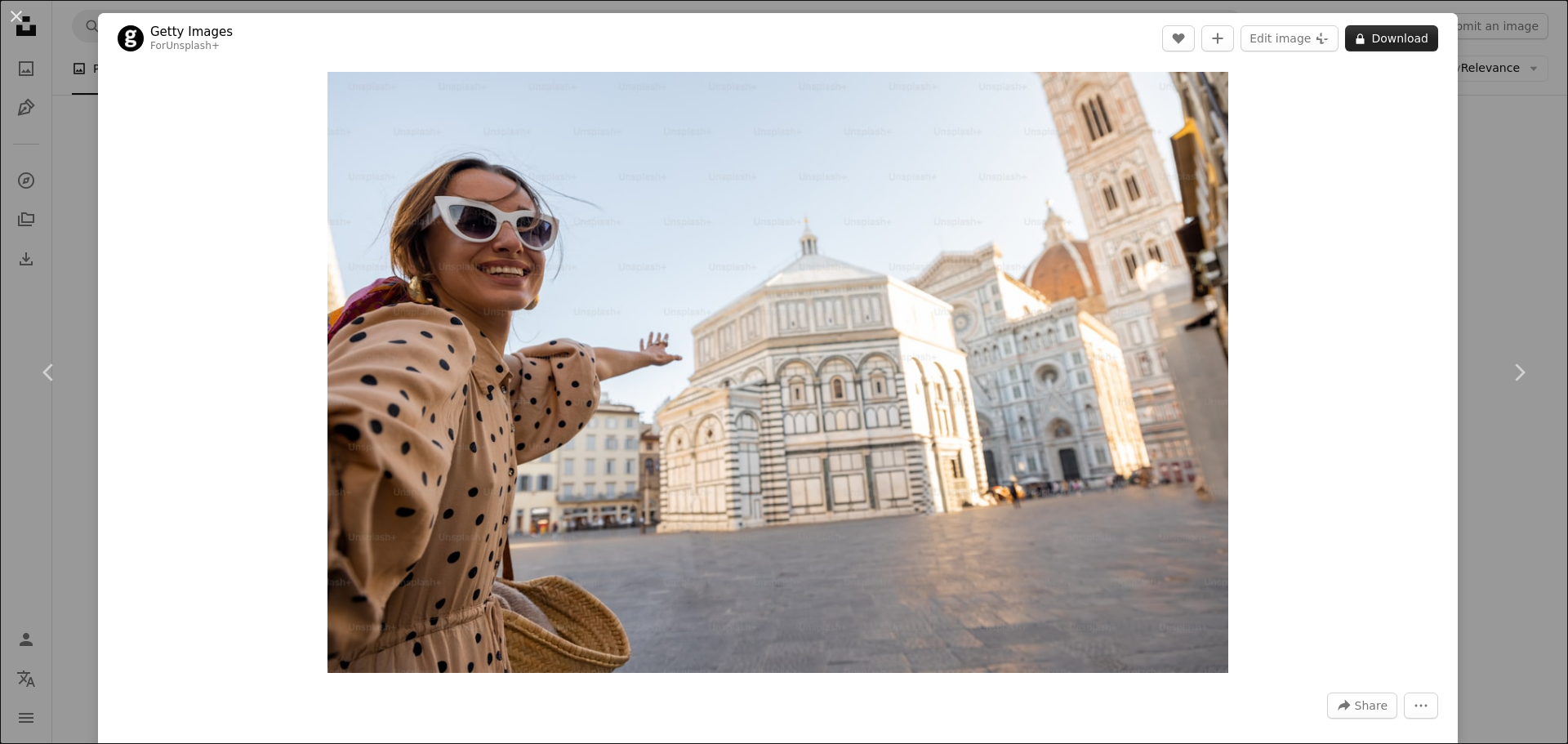
click at [1383, 42] on button "A lock Download" at bounding box center [1392, 38] width 94 height 26
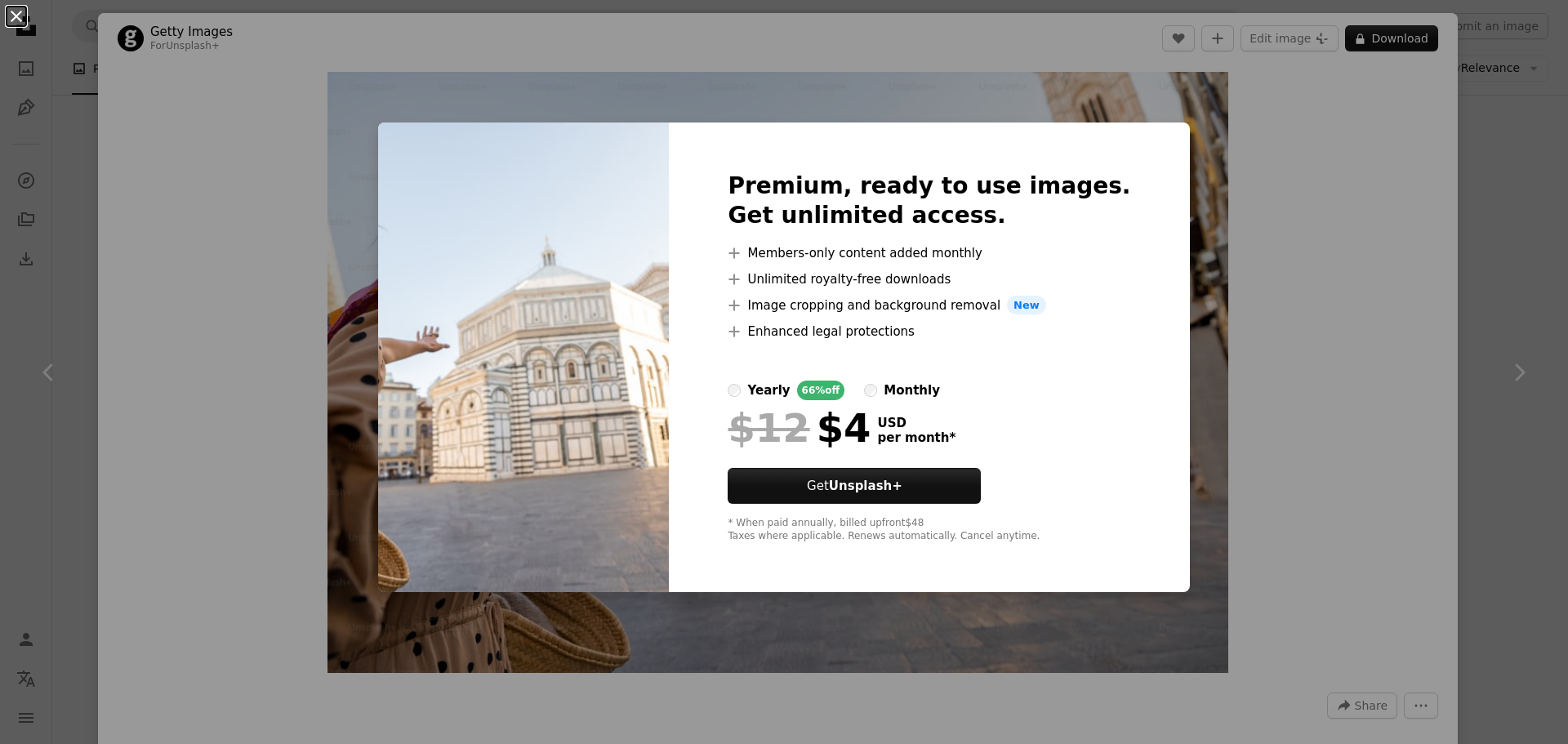
click at [19, 20] on button "An X shape" at bounding box center [17, 17] width 19 height 20
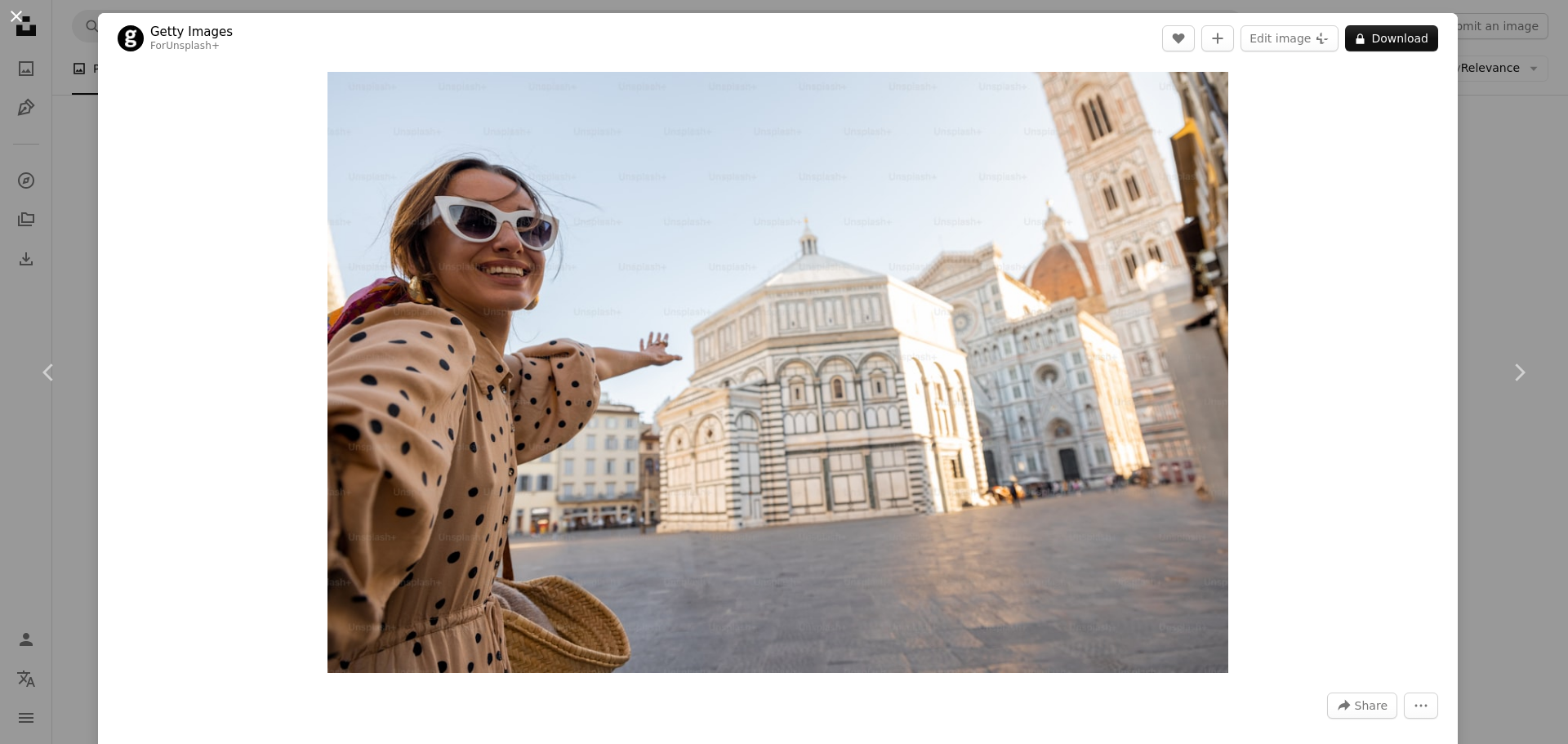
click at [19, 20] on button "An X shape" at bounding box center [17, 17] width 19 height 20
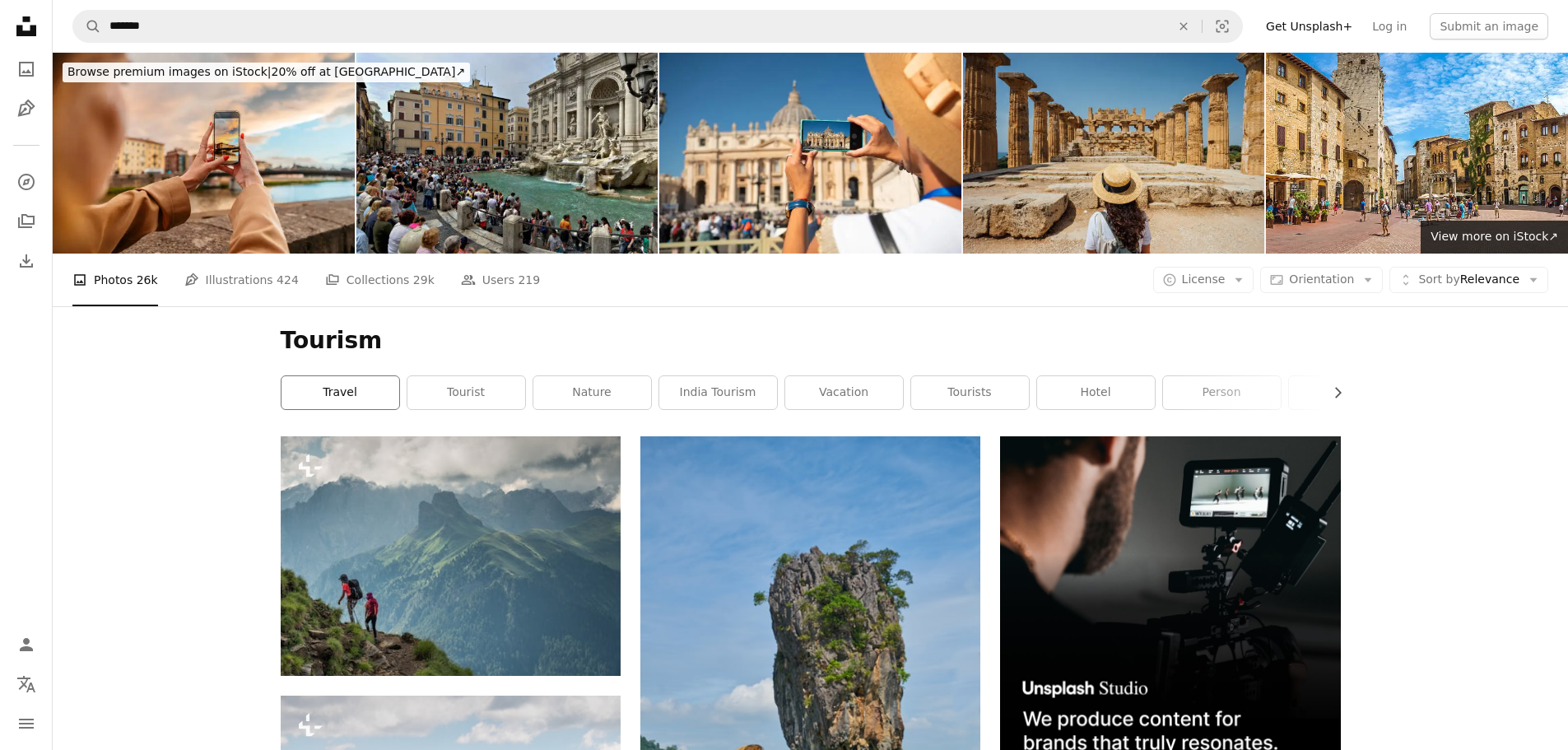
click at [349, 388] on link "travel" at bounding box center [341, 393] width 118 height 33
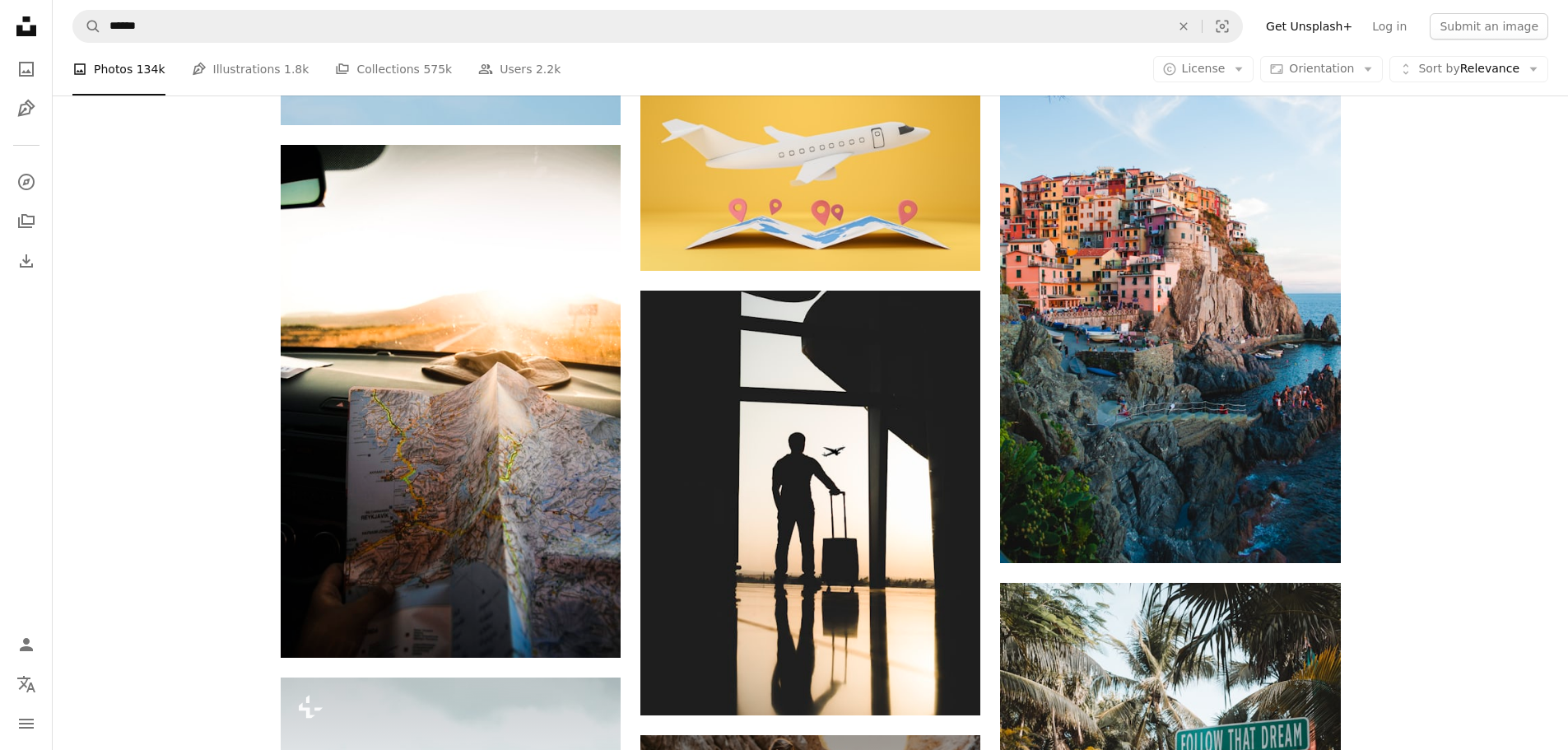
scroll to position [1977, 0]
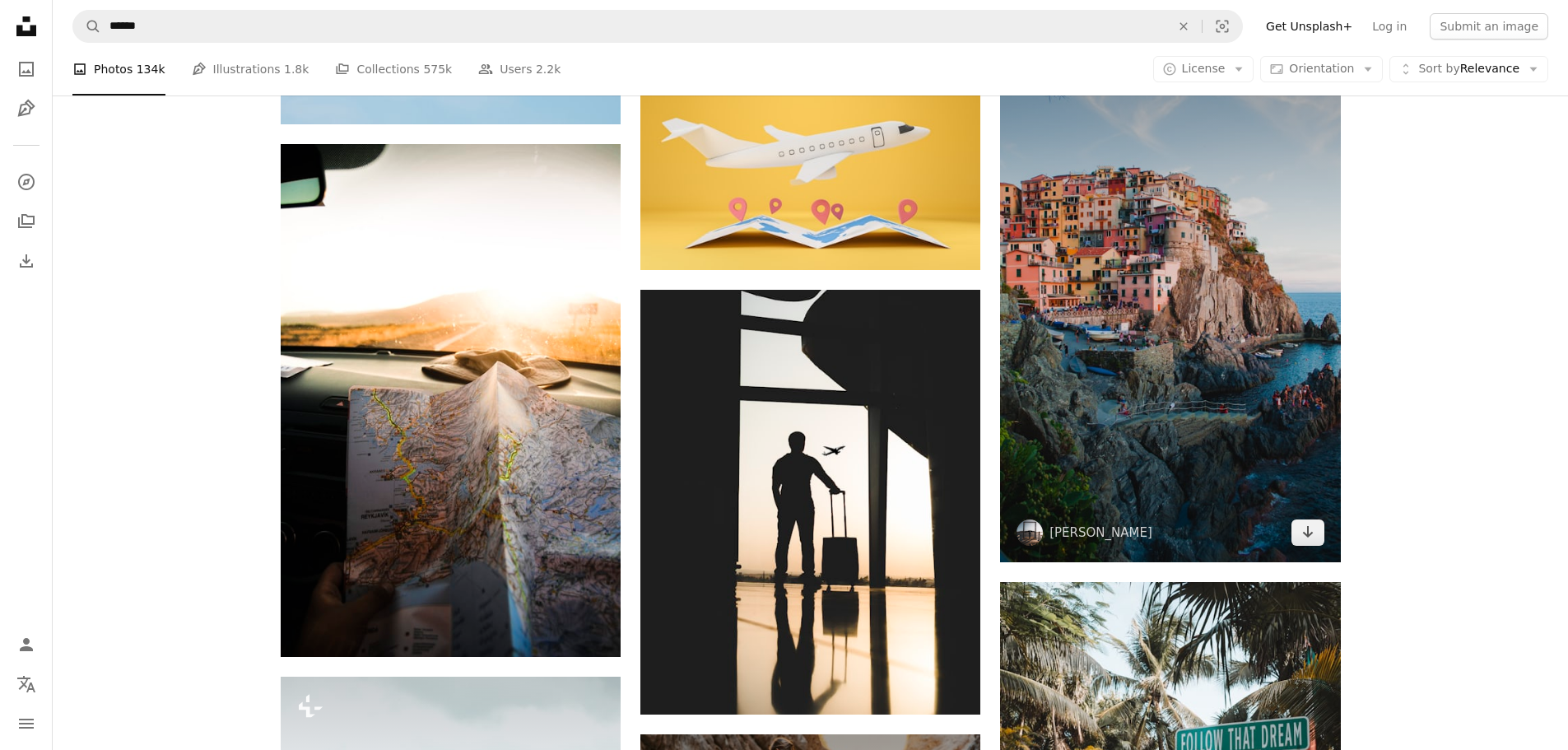
click at [1256, 415] on img at bounding box center [1170, 305] width 340 height 512
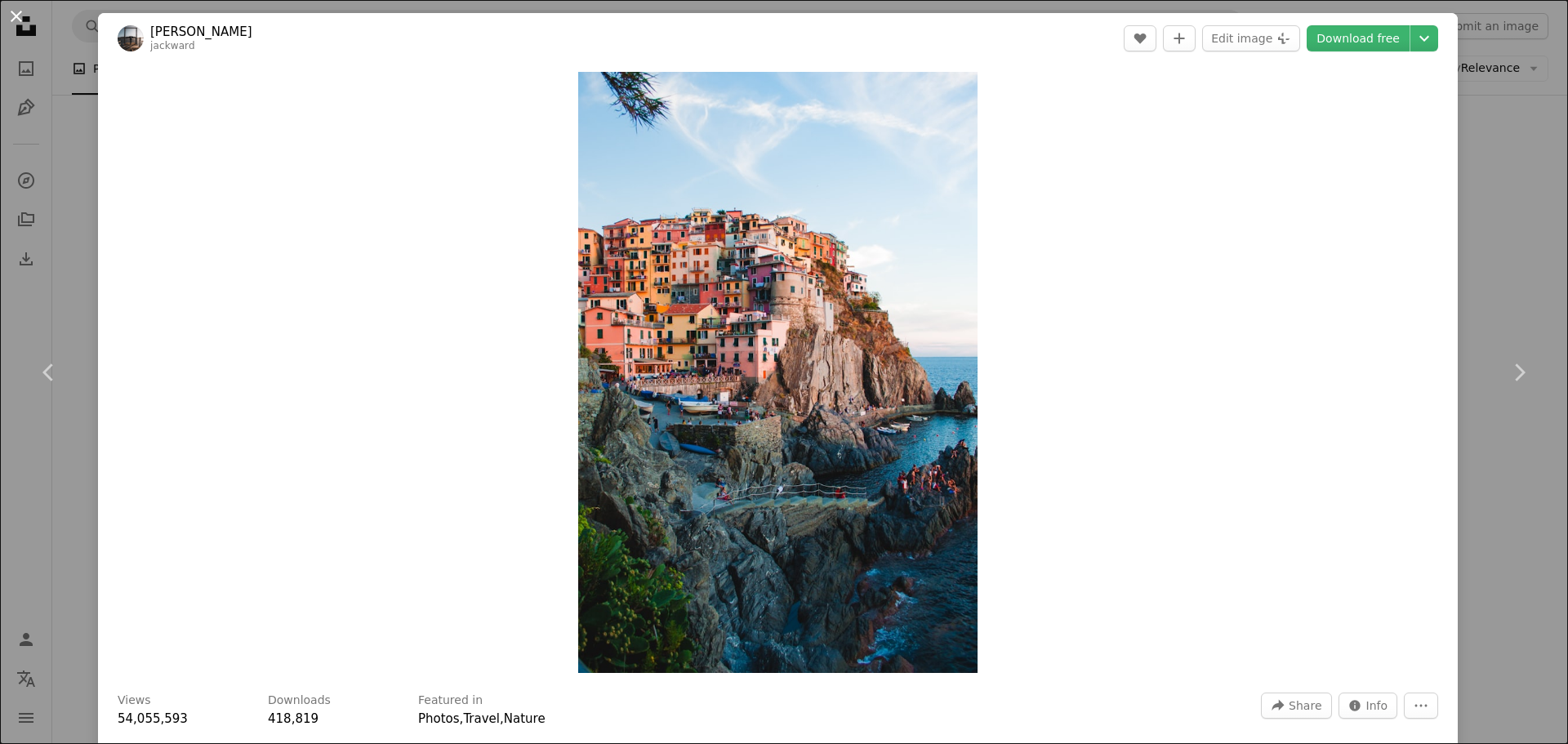
click at [19, 18] on button "An X shape" at bounding box center [17, 17] width 19 height 20
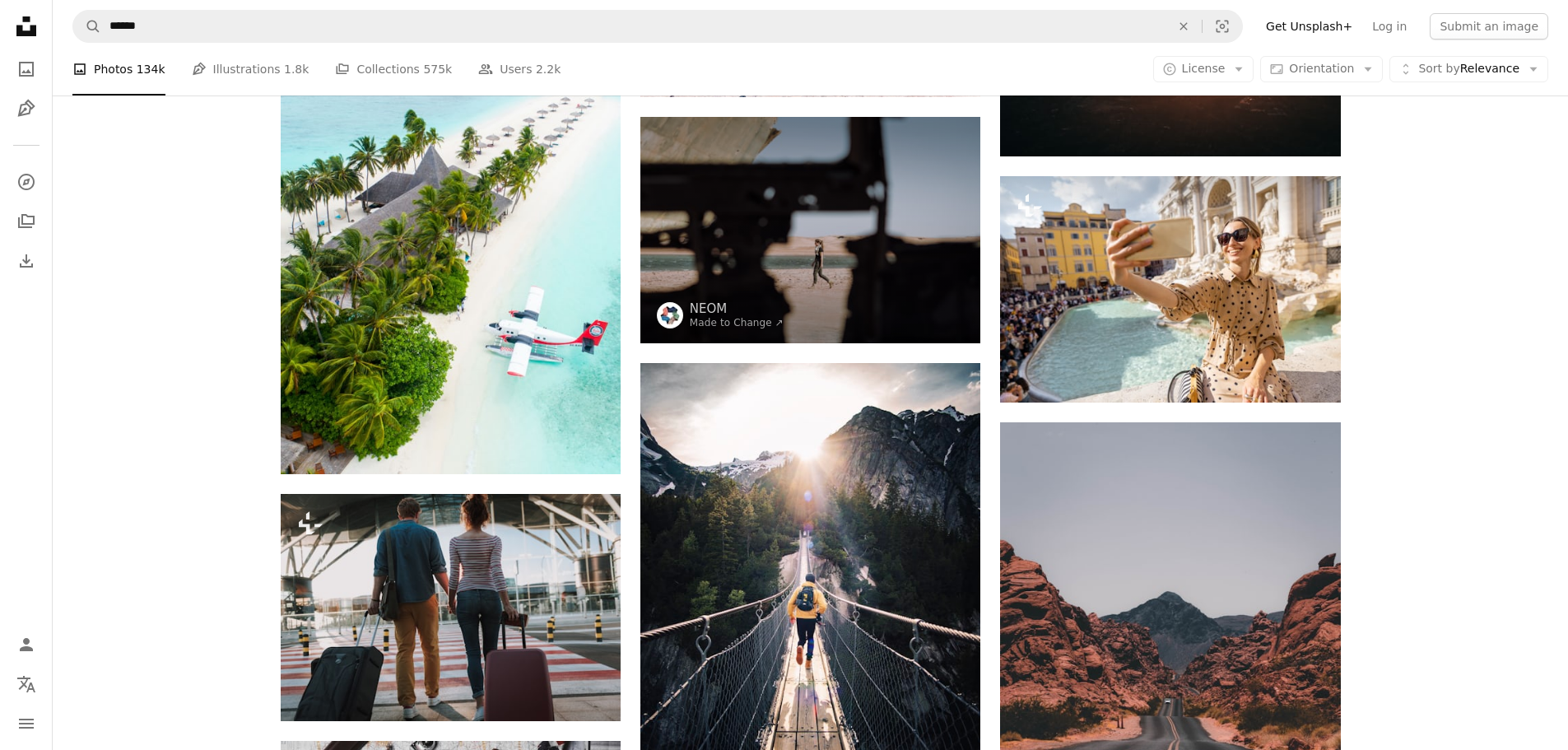
scroll to position [3376, 0]
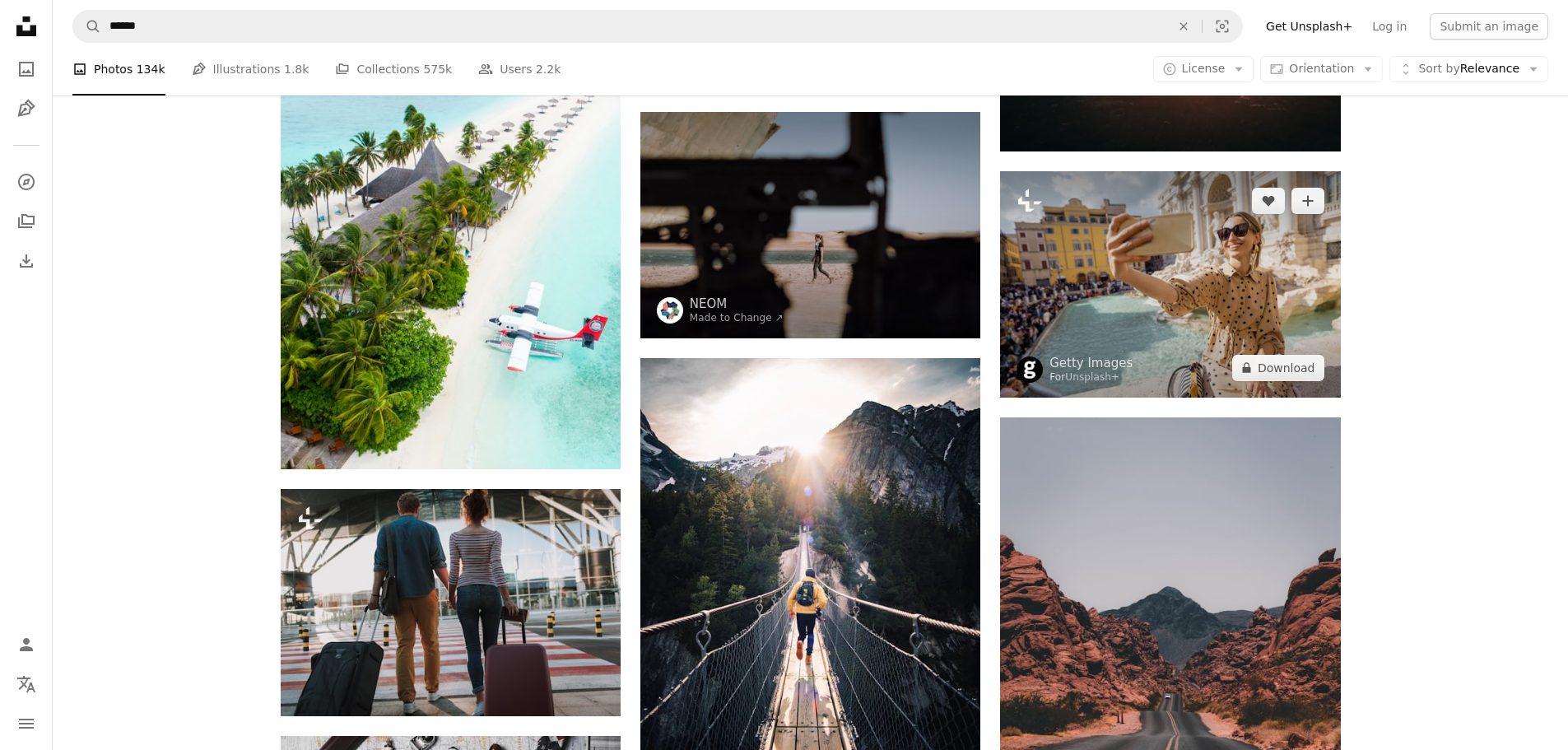
click at [1215, 295] on img at bounding box center [1170, 284] width 340 height 226
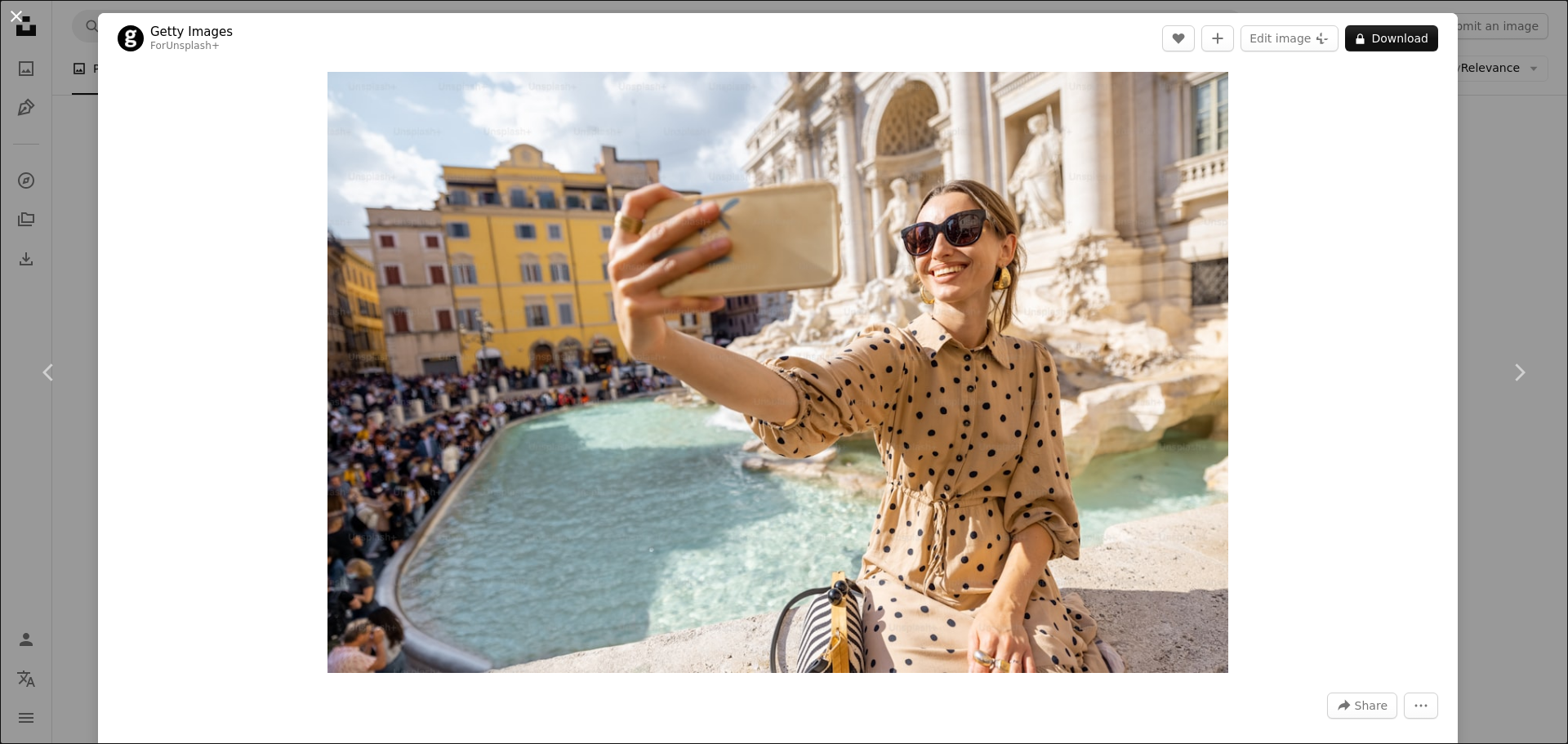
click at [25, 19] on button "An X shape" at bounding box center [17, 17] width 19 height 20
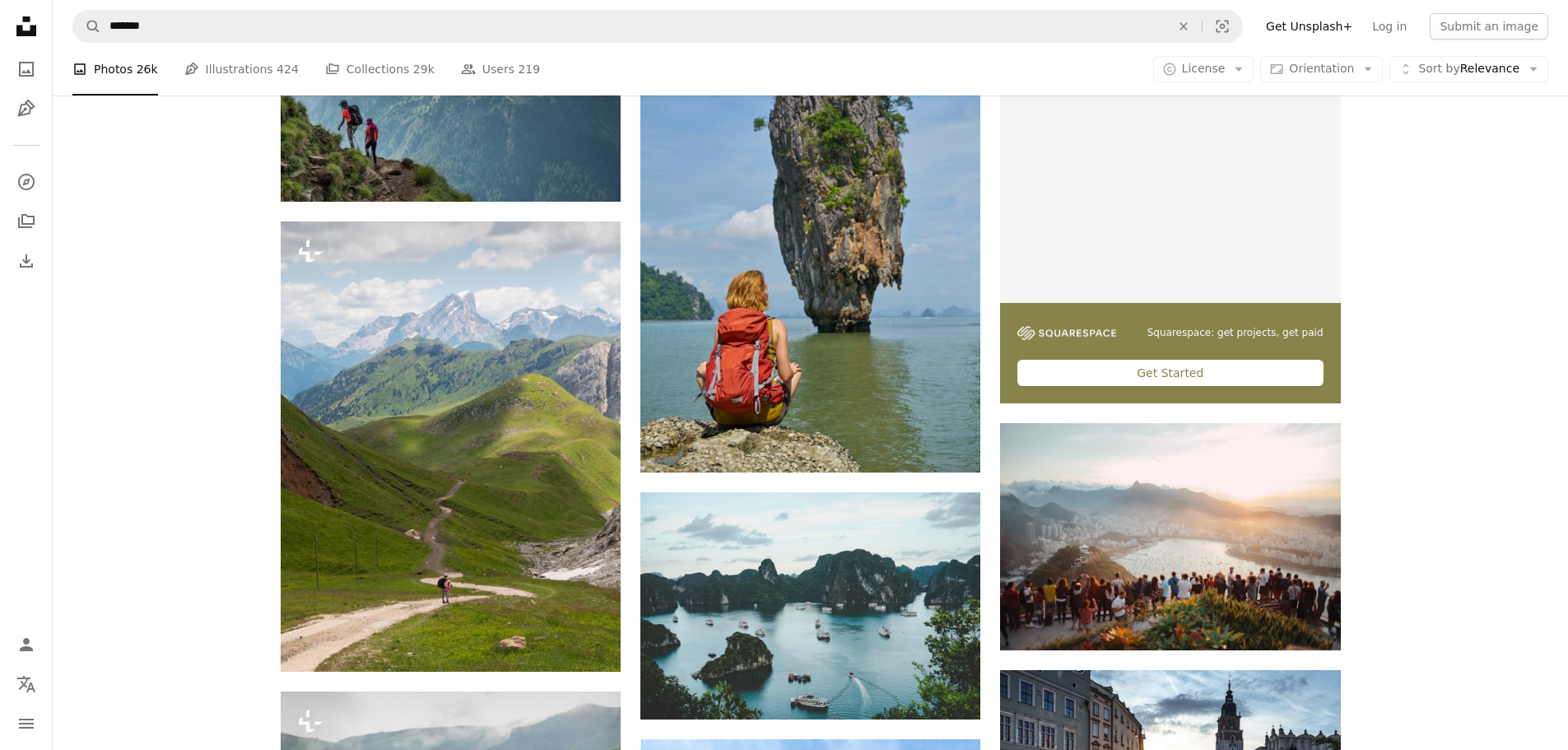
scroll to position [494, 0]
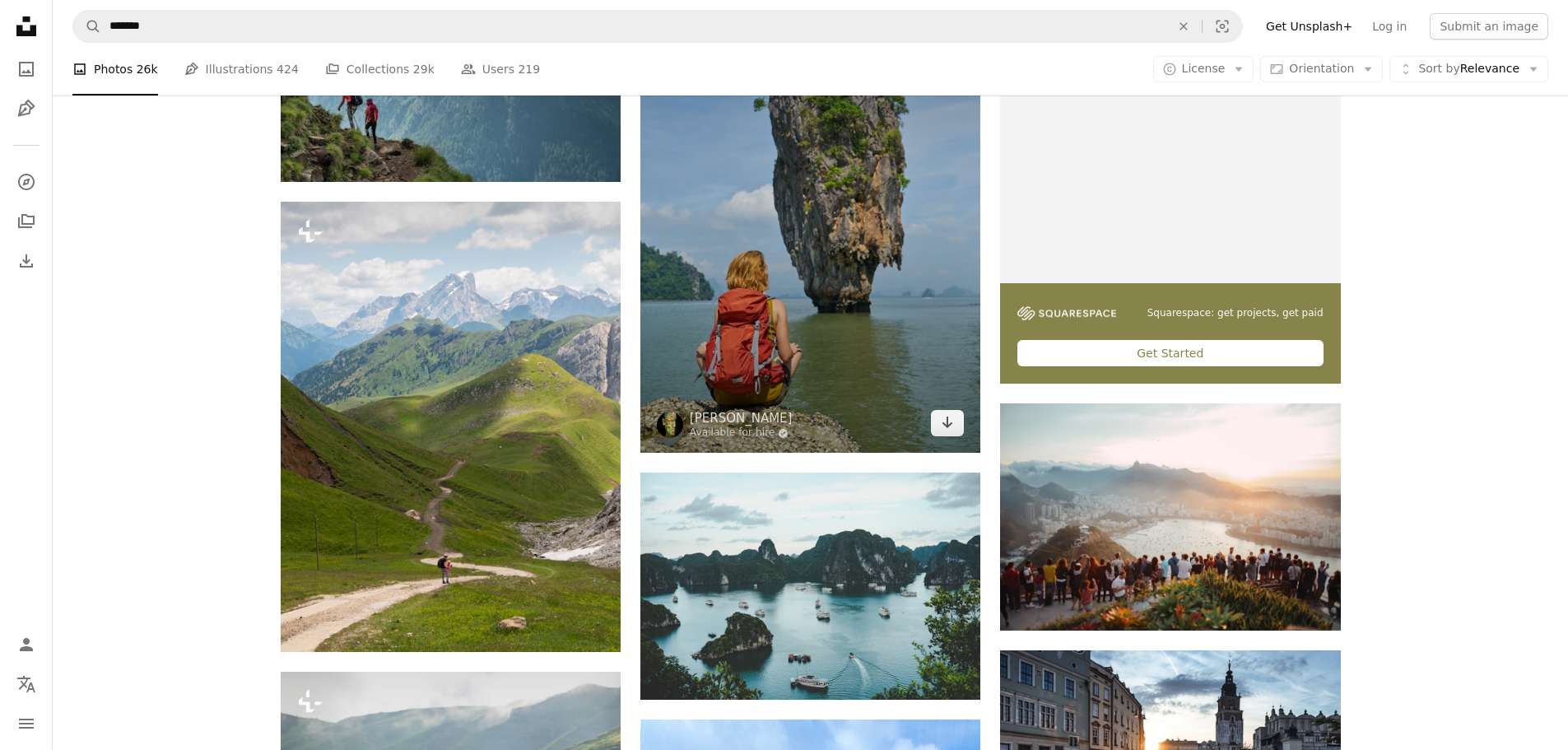
click at [736, 297] on img at bounding box center [811, 197] width 340 height 510
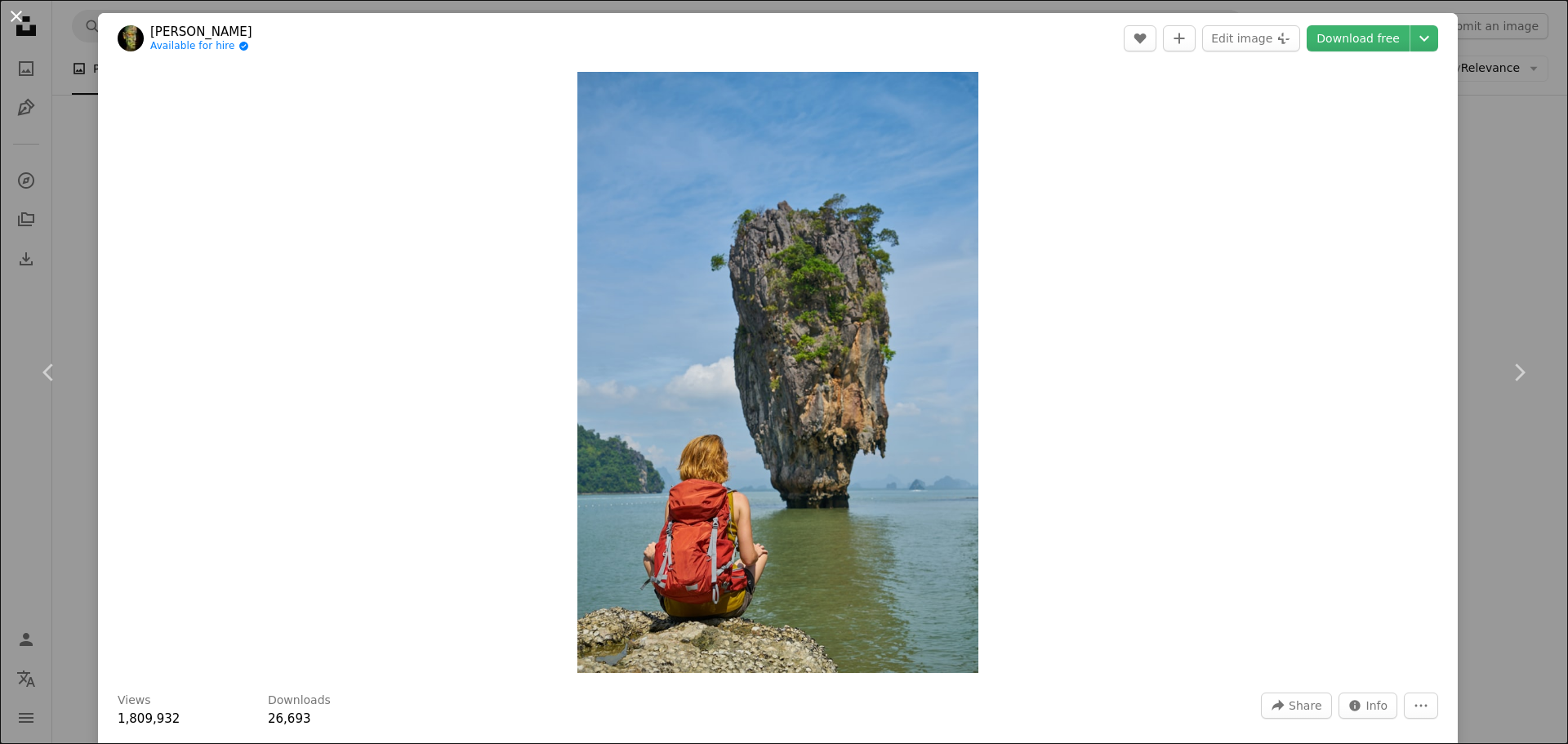
click at [26, 19] on button "An X shape" at bounding box center [17, 17] width 19 height 20
